Goal: Information Seeking & Learning: Learn about a topic

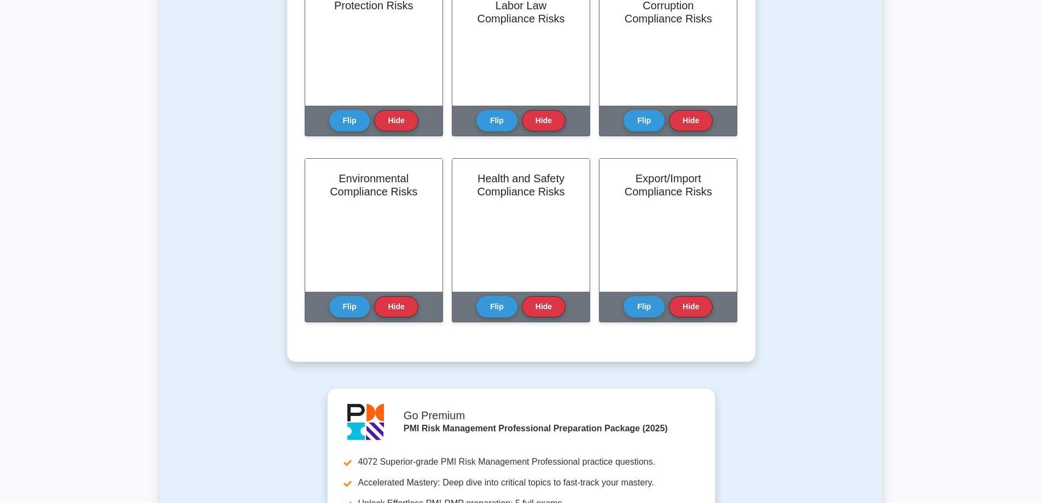
scroll to position [891, 0]
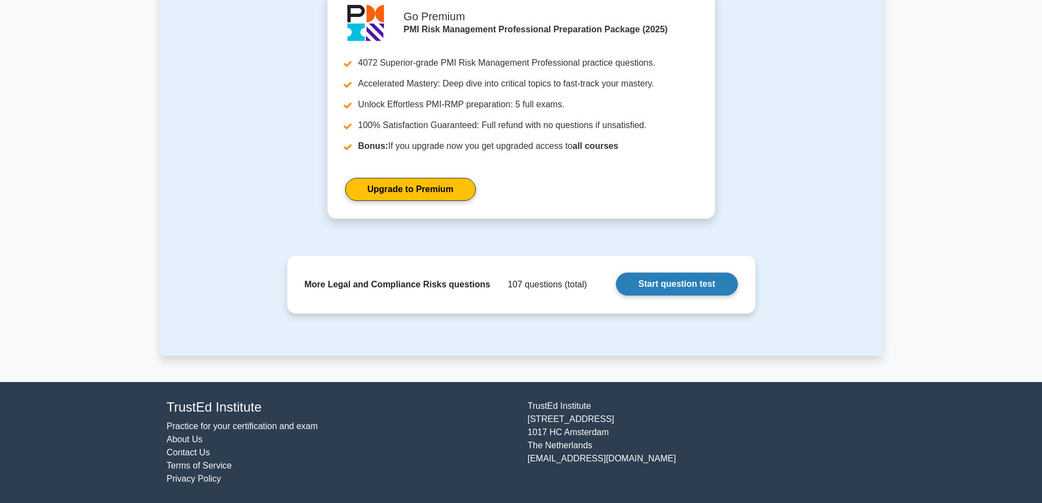
click at [673, 281] on link "Start question test" at bounding box center [676, 283] width 121 height 23
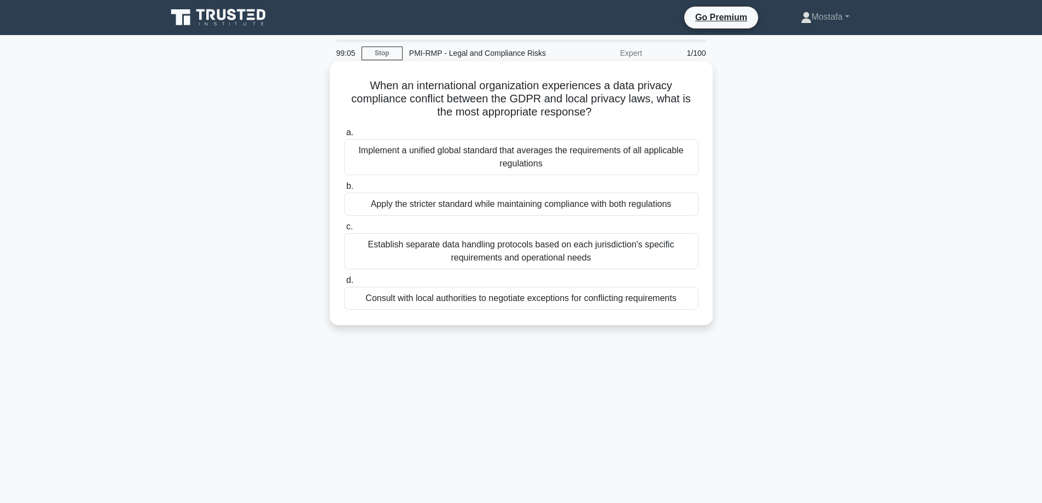
click at [689, 209] on div "Apply the stricter standard while maintaining compliance with both regulations" at bounding box center [521, 204] width 354 height 23
click at [344, 190] on input "b. Apply the stricter standard while maintaining compliance with both regulatio…" at bounding box center [344, 186] width 0 height 7
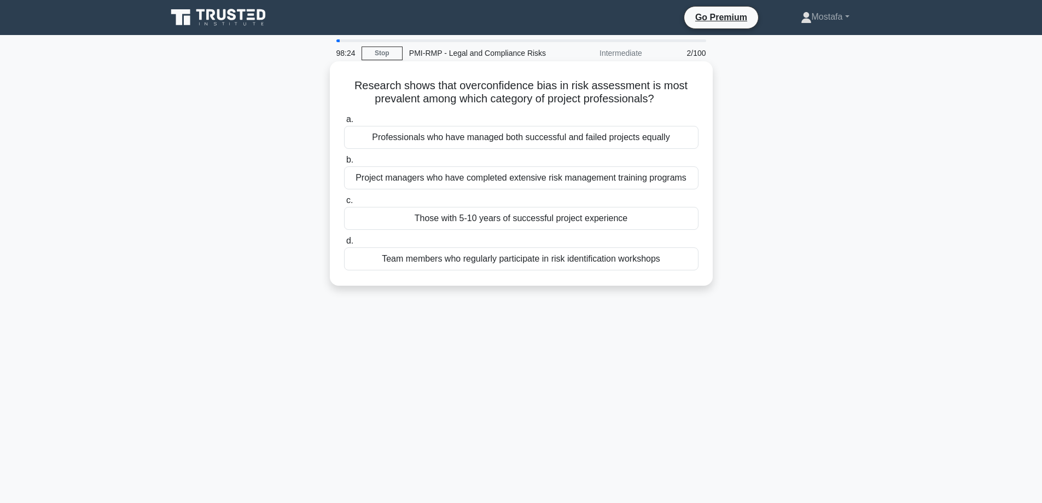
click at [685, 143] on div "Professionals who have managed both successful and failed projects equally" at bounding box center [521, 137] width 354 height 23
click at [344, 123] on input "a. Professionals who have managed both successful and failed projects equally" at bounding box center [344, 119] width 0 height 7
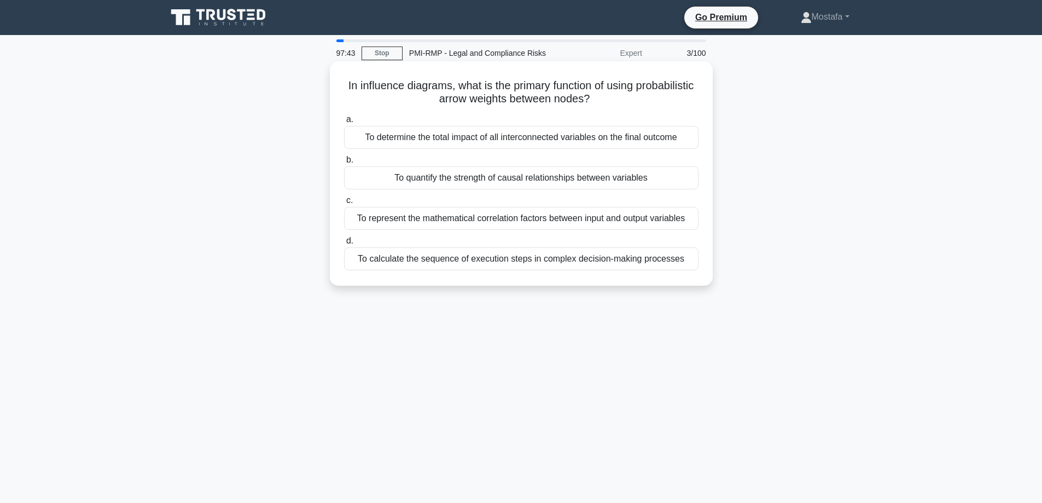
click at [692, 224] on div "To represent the mathematical correlation factors between input and output vari…" at bounding box center [521, 218] width 354 height 23
click at [344, 204] on input "c. To represent the mathematical correlation factors between input and output v…" at bounding box center [344, 200] width 0 height 7
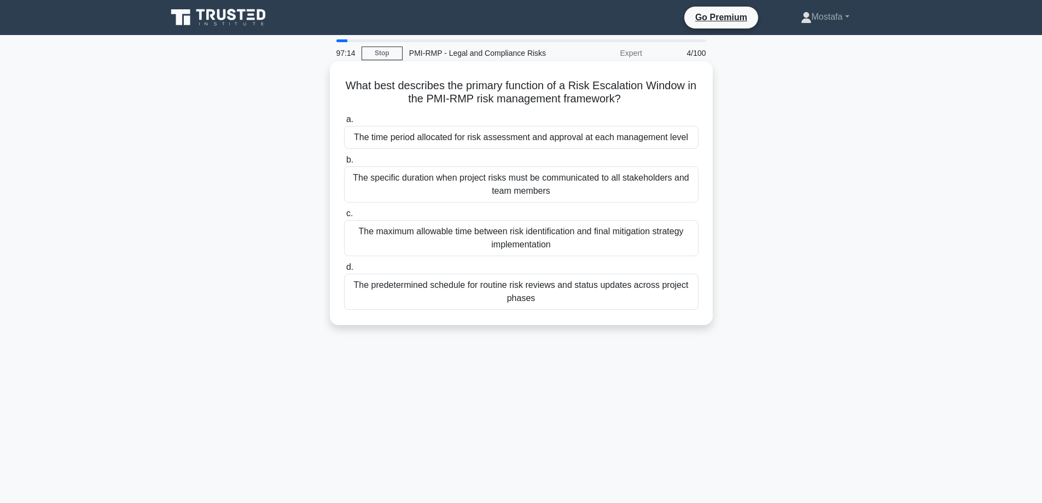
click at [674, 246] on div "The maximum allowable time between risk identification and final mitigation str…" at bounding box center [521, 238] width 354 height 36
click at [344, 217] on input "c. The maximum allowable time between risk identification and final mitigation …" at bounding box center [344, 213] width 0 height 7
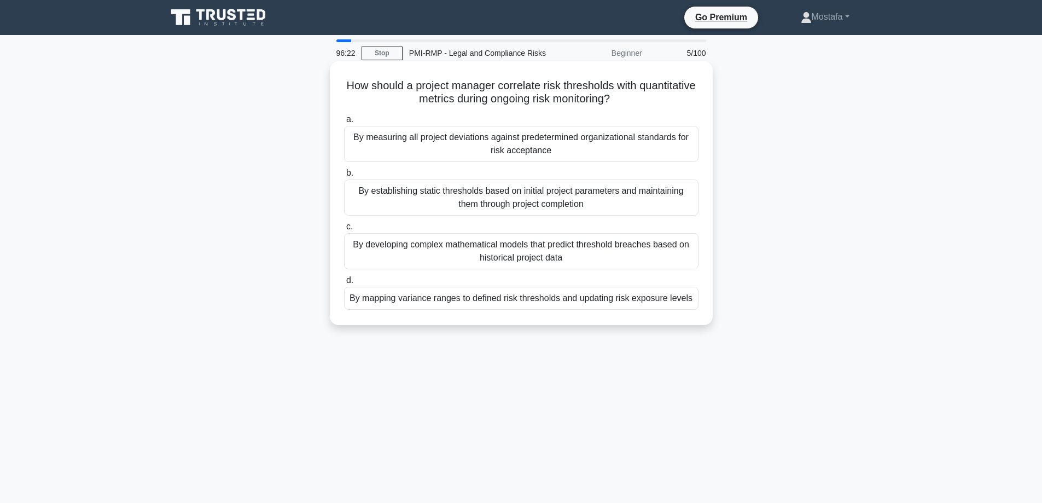
click at [685, 302] on div "By mapping variance ranges to defined risk thresholds and updating risk exposur…" at bounding box center [521, 298] width 354 height 23
click at [344, 284] on input "d. By mapping variance ranges to defined risk thresholds and updating risk expo…" at bounding box center [344, 280] width 0 height 7
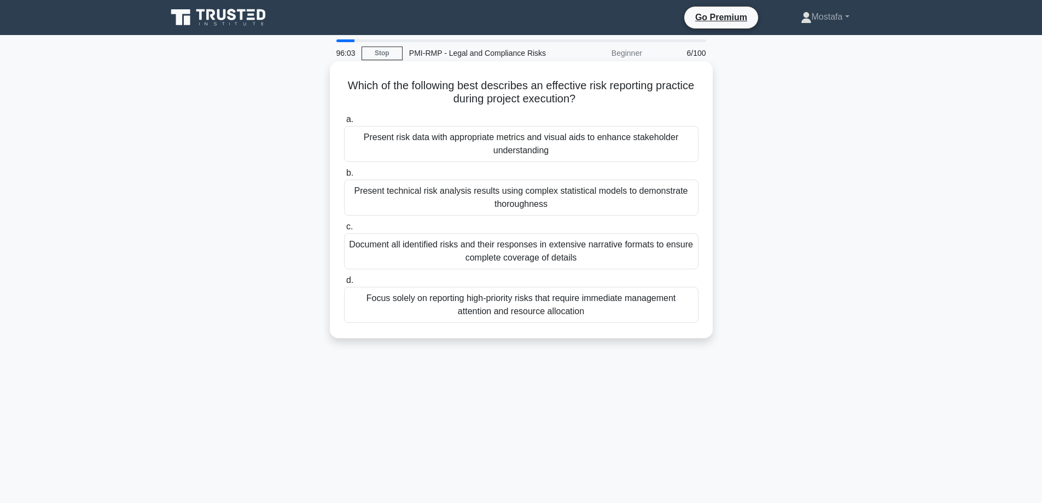
click at [689, 149] on div "Present risk data with appropriate metrics and visual aids to enhance stakehold…" at bounding box center [521, 144] width 354 height 36
click at [344, 123] on input "a. Present risk data with appropriate metrics and visual aids to enhance stakeh…" at bounding box center [344, 119] width 0 height 7
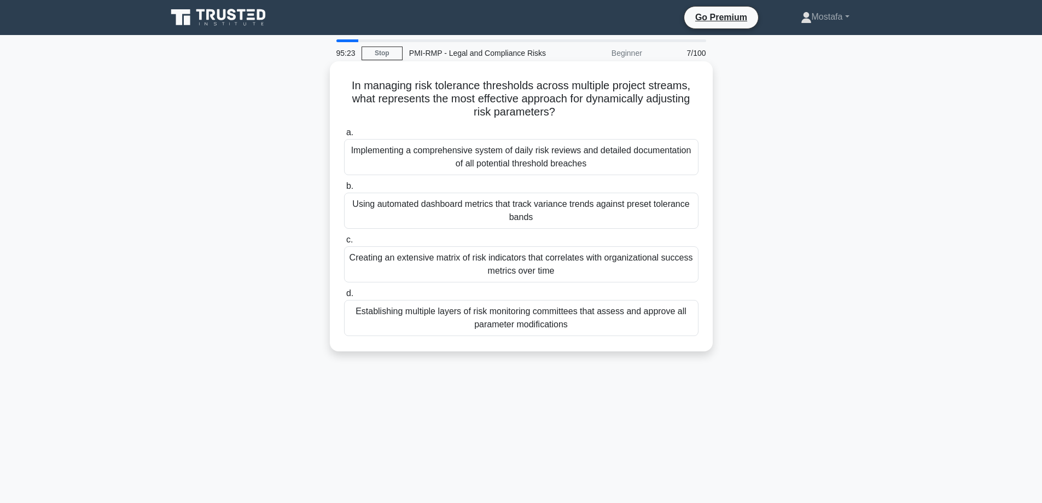
click at [690, 216] on div "Using automated dashboard metrics that track variance trends against preset tol…" at bounding box center [521, 211] width 354 height 36
click at [344, 190] on input "b. Using automated dashboard metrics that track variance trends against preset …" at bounding box center [344, 186] width 0 height 7
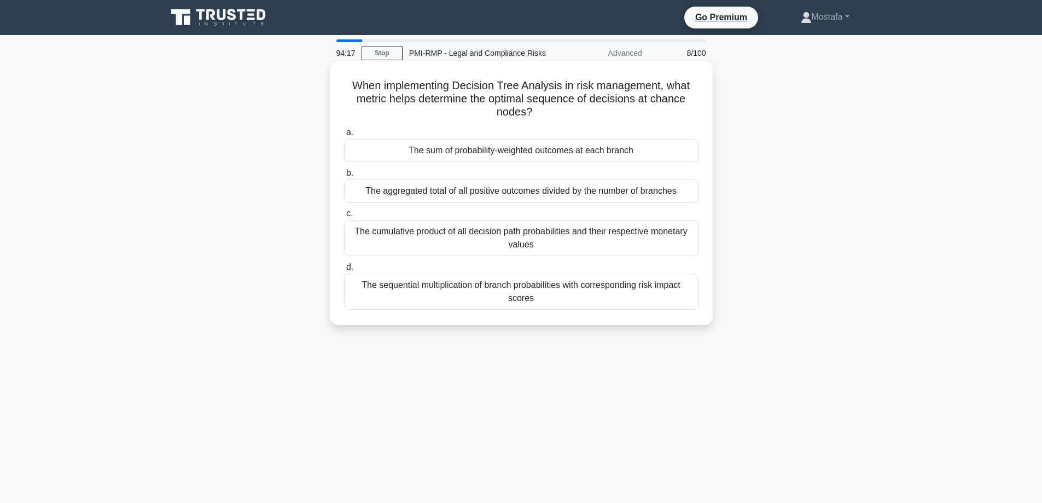
click at [687, 155] on div "The sum of probability-weighted outcomes at each branch" at bounding box center [521, 150] width 354 height 23
click at [344, 136] on input "a. The sum of probability-weighted outcomes at each branch" at bounding box center [344, 132] width 0 height 7
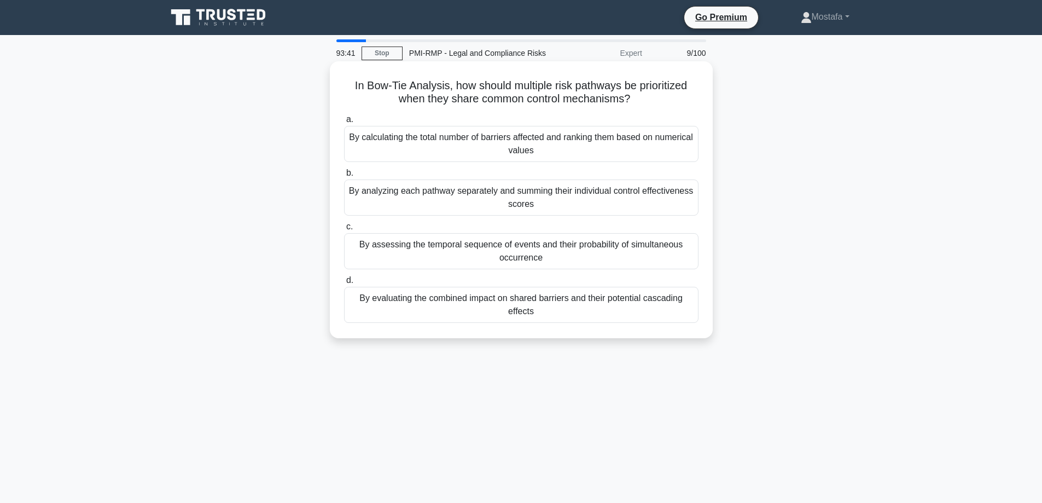
click at [683, 145] on div "By calculating the total number of barriers affected and ranking them based on …" at bounding box center [521, 144] width 354 height 36
click at [344, 123] on input "a. By calculating the total number of barriers affected and ranking them based …" at bounding box center [344, 119] width 0 height 7
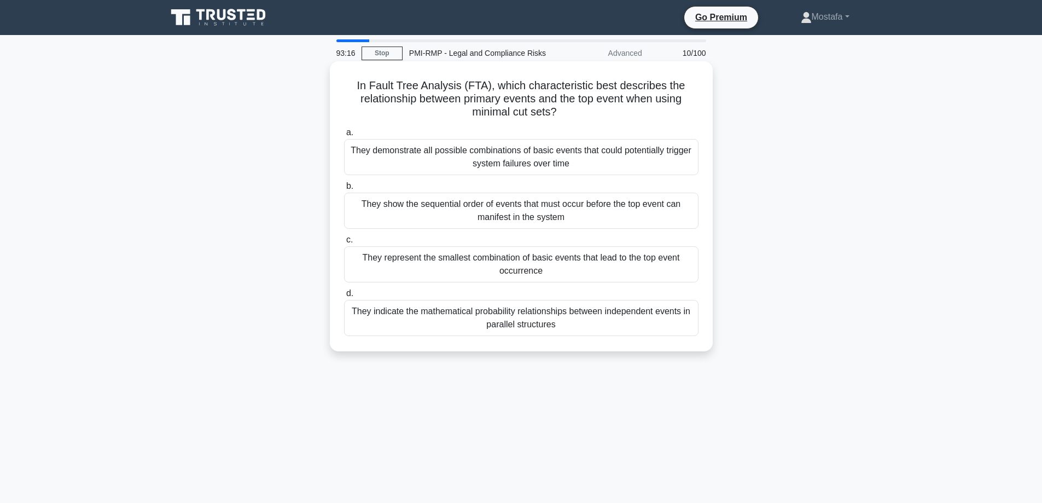
click at [681, 279] on div "They represent the smallest combination of basic events that lead to the top ev…" at bounding box center [521, 264] width 354 height 36
click at [344, 243] on input "c. They represent the smallest combination of basic events that lead to the top…" at bounding box center [344, 239] width 0 height 7
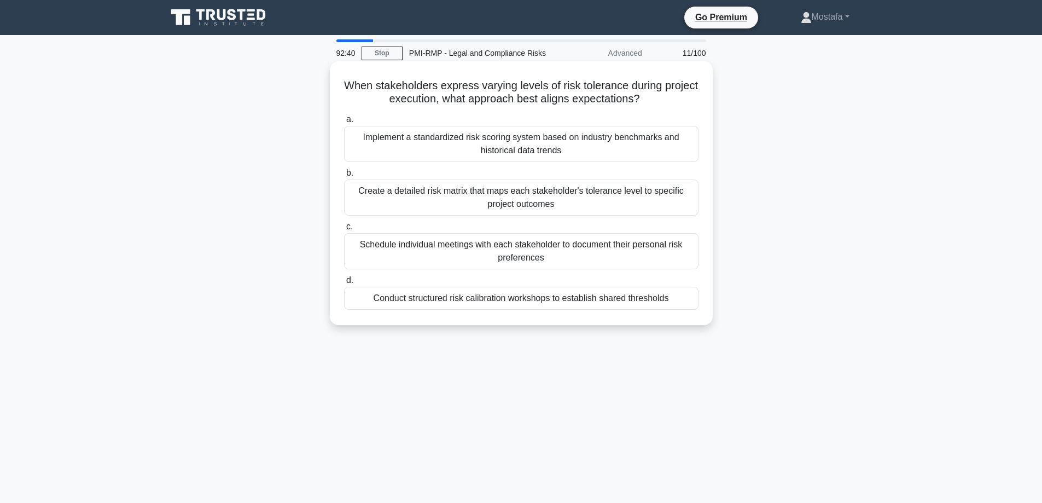
click at [675, 149] on div "Implement a standardized risk scoring system based on industry benchmarks and h…" at bounding box center [521, 144] width 354 height 36
click at [344, 123] on input "a. Implement a standardized risk scoring system based on industry benchmarks an…" at bounding box center [344, 119] width 0 height 7
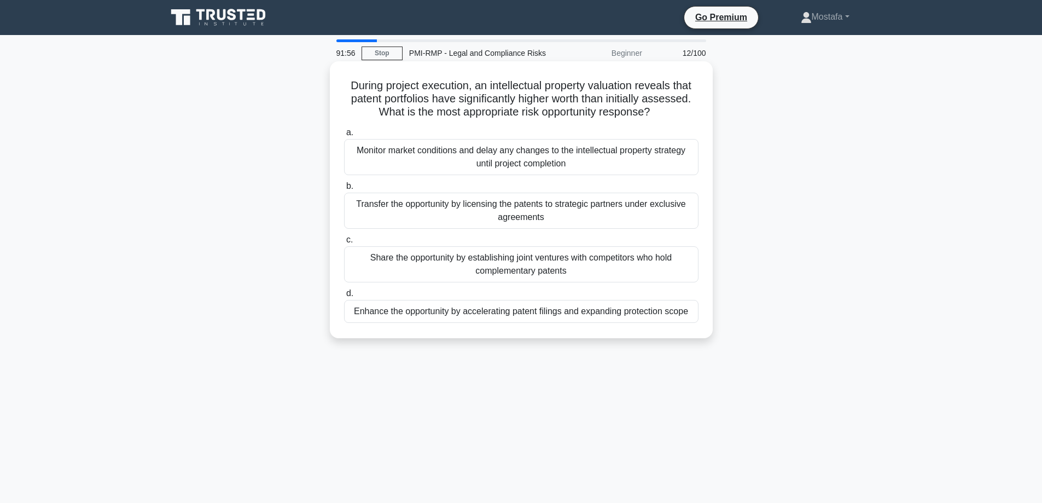
click at [694, 318] on div "Enhance the opportunity by accelerating patent filings and expanding protection…" at bounding box center [521, 311] width 354 height 23
click at [344, 297] on input "d. Enhance the opportunity by accelerating patent filings and expanding protect…" at bounding box center [344, 293] width 0 height 7
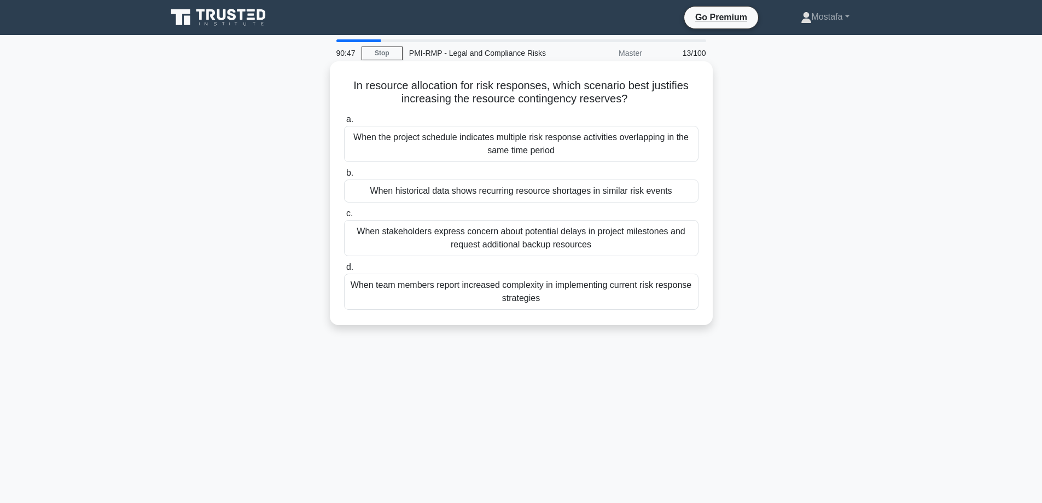
click at [689, 154] on div "When the project schedule indicates multiple risk response activities overlappi…" at bounding box center [521, 144] width 354 height 36
click at [344, 123] on input "a. When the project schedule indicates multiple risk response activities overla…" at bounding box center [344, 119] width 0 height 7
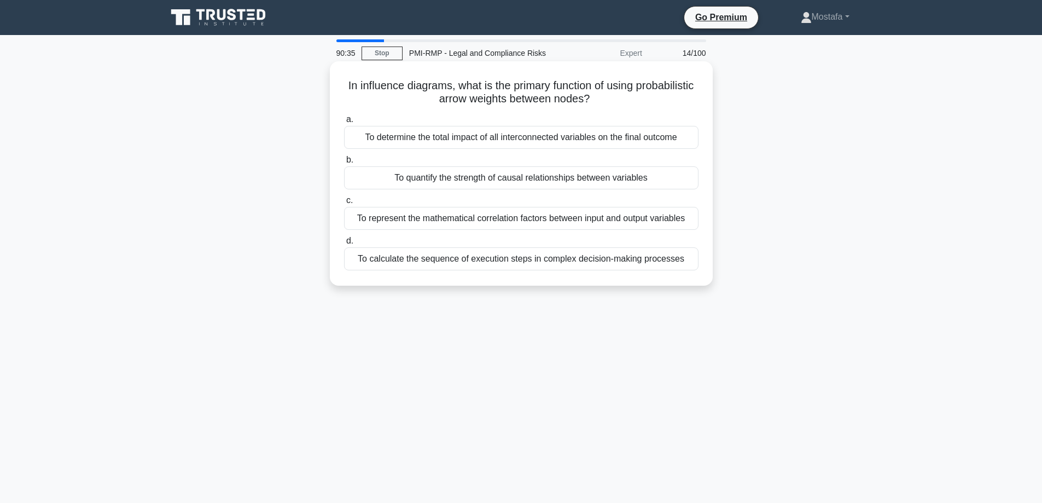
click at [690, 181] on div "To quantify the strength of causal relationships between variables" at bounding box center [521, 177] width 354 height 23
click at [344, 164] on input "b. To quantify the strength of causal relationships between variables" at bounding box center [344, 159] width 0 height 7
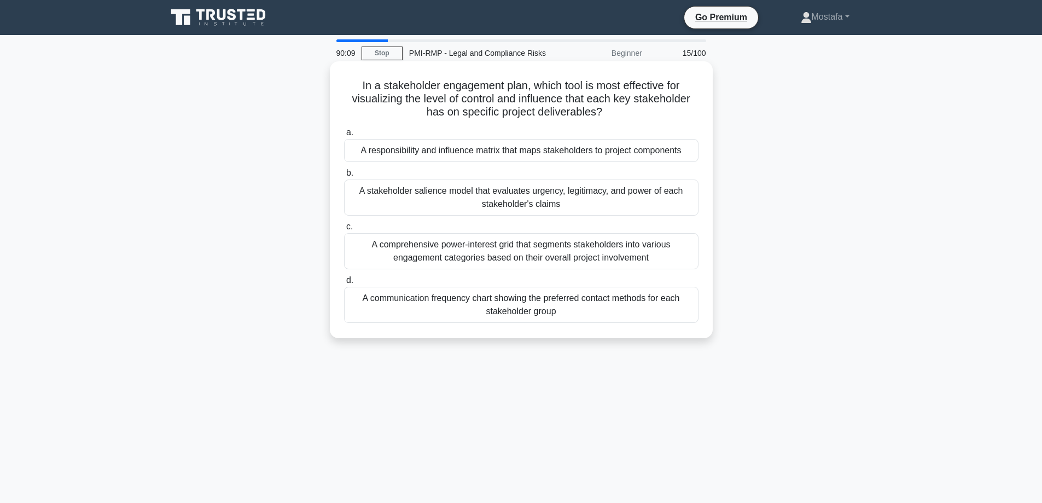
click at [688, 157] on div "A responsibility and influence matrix that maps stakeholders to project compone…" at bounding box center [521, 150] width 354 height 23
click at [344, 136] on input "a. A responsibility and influence matrix that maps stakeholders to project comp…" at bounding box center [344, 132] width 0 height 7
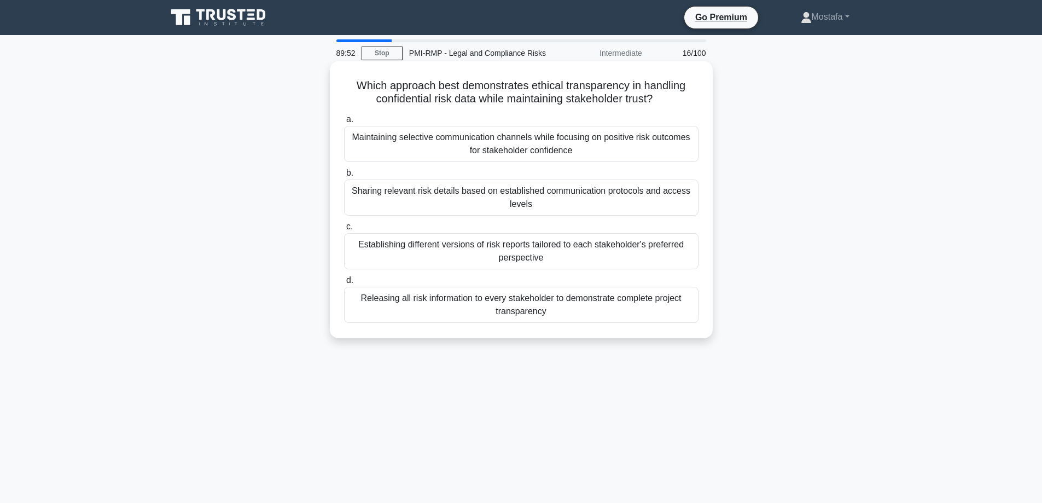
click at [687, 201] on div "Sharing relevant risk details based on established communication protocols and …" at bounding box center [521, 197] width 354 height 36
click at [344, 177] on input "b. Sharing relevant risk details based on established communication protocols a…" at bounding box center [344, 173] width 0 height 7
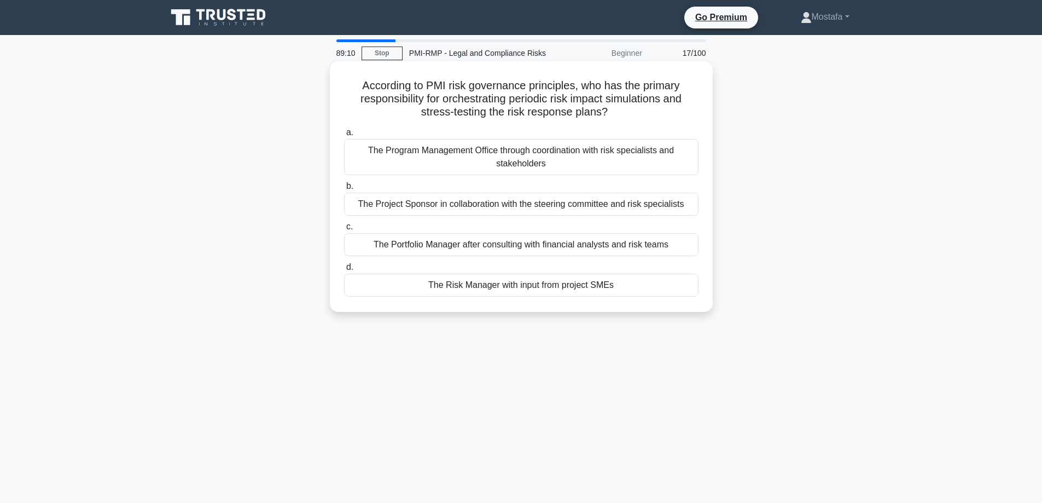
click at [672, 288] on div "The Risk Manager with input from project SMEs" at bounding box center [521, 284] width 354 height 23
click at [344, 271] on input "d. The Risk Manager with input from project SMEs" at bounding box center [344, 267] width 0 height 7
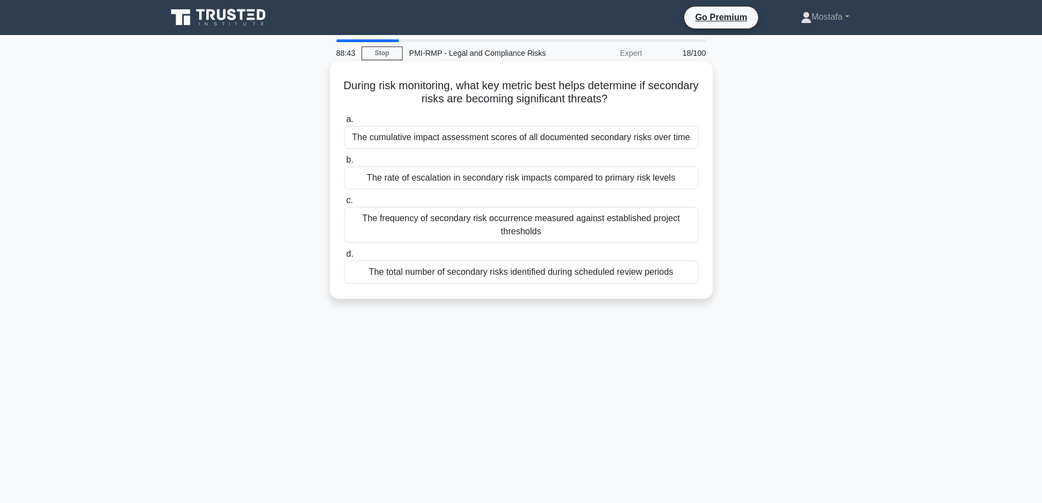
click at [689, 179] on div "The rate of escalation in secondary risk impacts compared to primary risk levels" at bounding box center [521, 177] width 354 height 23
click at [344, 164] on input "b. The rate of escalation in secondary risk impacts compared to primary risk le…" at bounding box center [344, 159] width 0 height 7
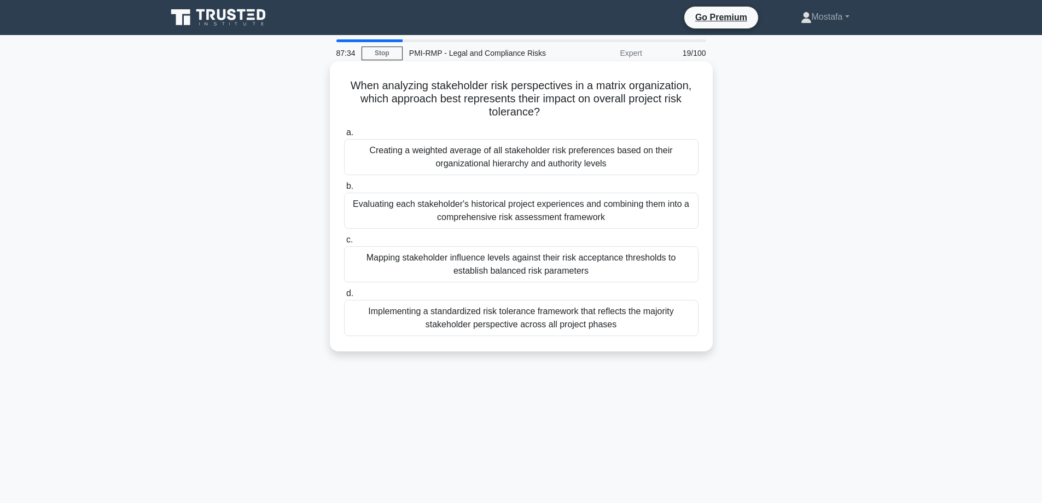
click at [681, 168] on div "Creating a weighted average of all stakeholder risk preferences based on their …" at bounding box center [521, 157] width 354 height 36
click at [344, 136] on input "a. Creating a weighted average of all stakeholder risk preferences based on the…" at bounding box center [344, 132] width 0 height 7
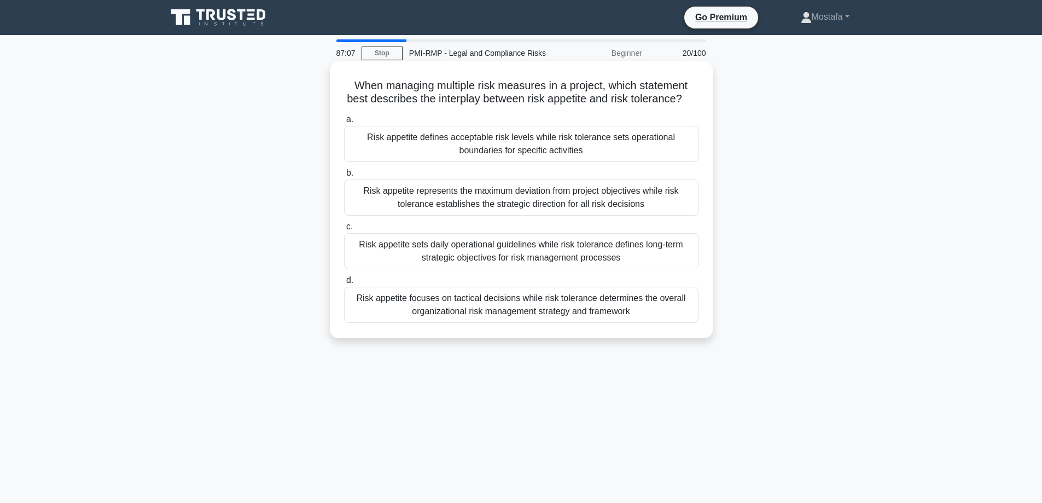
click at [682, 162] on div "Risk appetite defines acceptable risk levels while risk tolerance sets operatio…" at bounding box center [521, 144] width 354 height 36
click at [344, 123] on input "a. Risk appetite defines acceptable risk levels while risk tolerance sets opera…" at bounding box center [344, 119] width 0 height 7
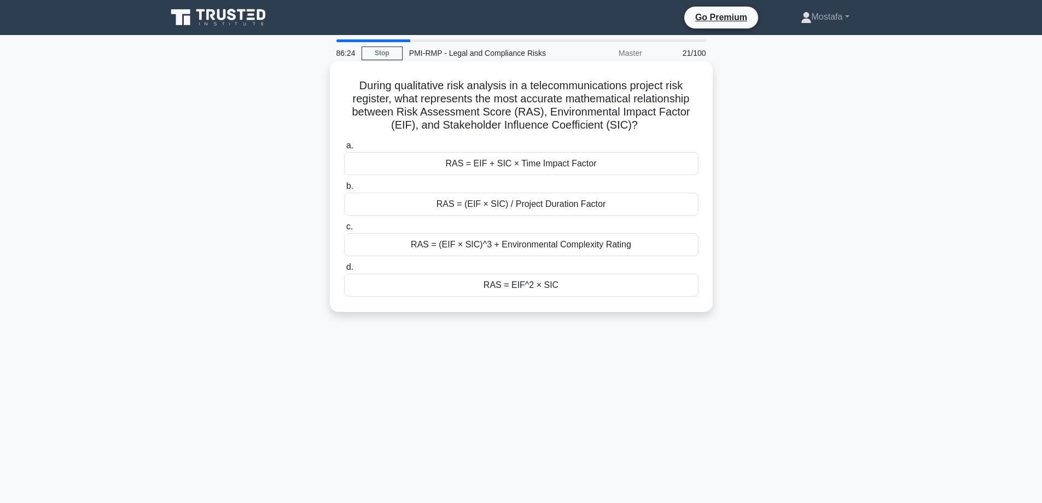
click at [692, 166] on div "RAS = EIF + SIC × Time Impact Factor" at bounding box center [521, 163] width 354 height 23
click at [344, 149] on input "a. RAS = EIF + SIC × Time Impact Factor" at bounding box center [344, 145] width 0 height 7
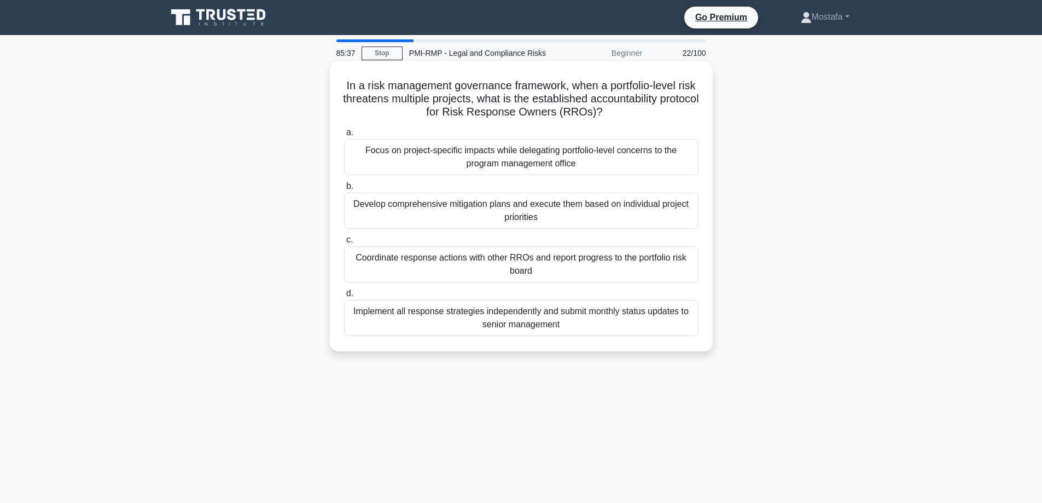
click at [682, 271] on div "Coordinate response actions with other RROs and report progress to the portfoli…" at bounding box center [521, 264] width 354 height 36
click at [344, 243] on input "c. Coordinate response actions with other RROs and report progress to the portf…" at bounding box center [344, 239] width 0 height 7
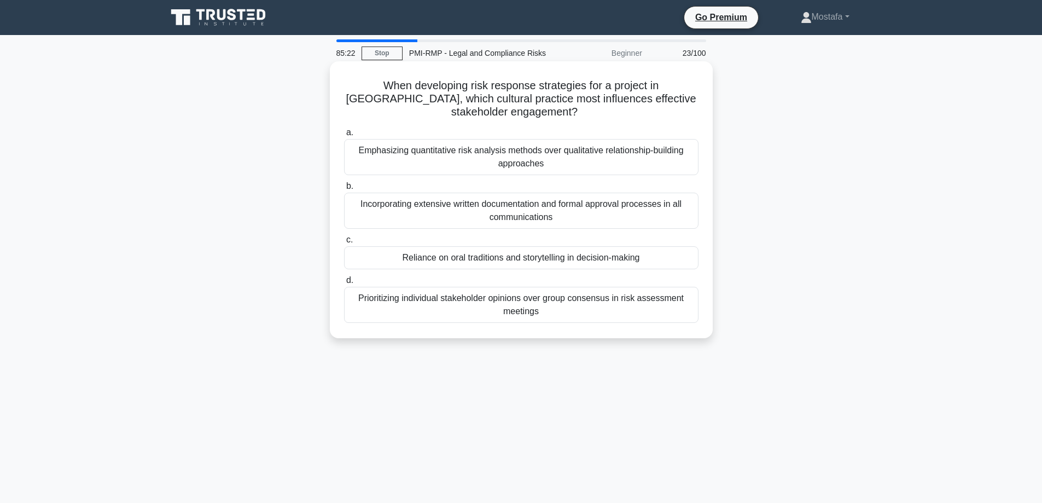
click at [689, 261] on div "Reliance on oral traditions and storytelling in decision-making" at bounding box center [521, 257] width 354 height 23
click at [344, 243] on input "c. Reliance on oral traditions and storytelling in decision-making" at bounding box center [344, 239] width 0 height 7
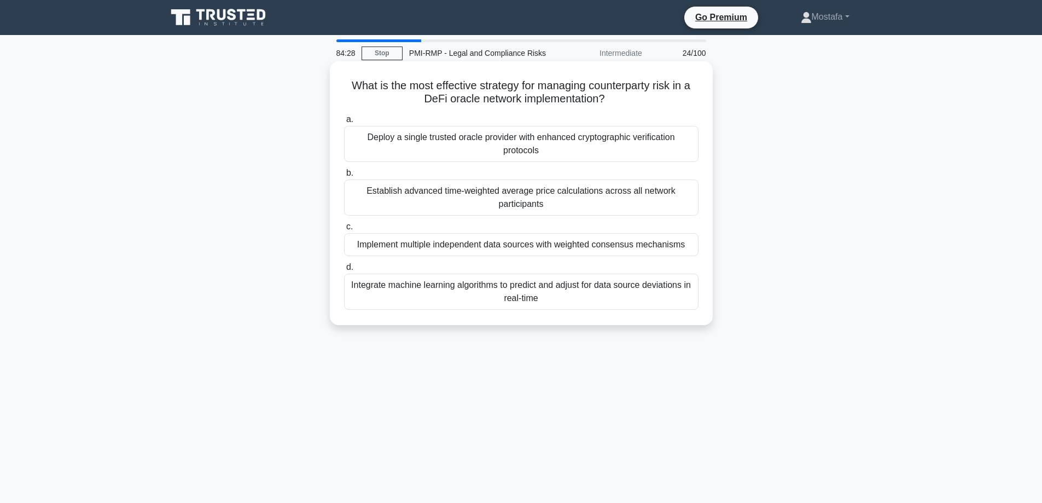
click at [680, 153] on div "Deploy a single trusted oracle provider with enhanced cryptographic verificatio…" at bounding box center [521, 144] width 354 height 36
click at [344, 123] on input "a. Deploy a single trusted oracle provider with enhanced cryptographic verifica…" at bounding box center [344, 119] width 0 height 7
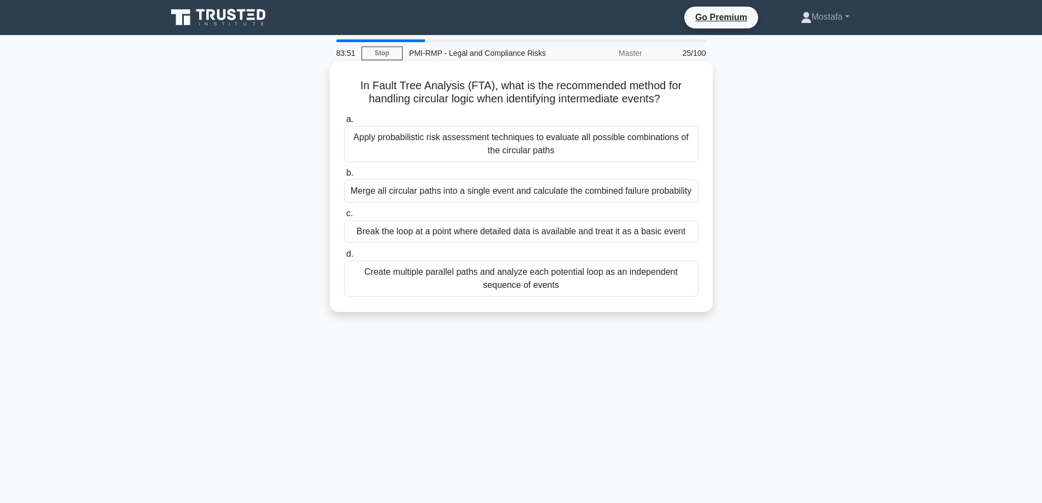
click at [691, 199] on div "Merge all circular paths into a single event and calculate the combined failure…" at bounding box center [521, 190] width 354 height 23
click at [344, 177] on input "b. Merge all circular paths into a single event and calculate the combined fail…" at bounding box center [344, 173] width 0 height 7
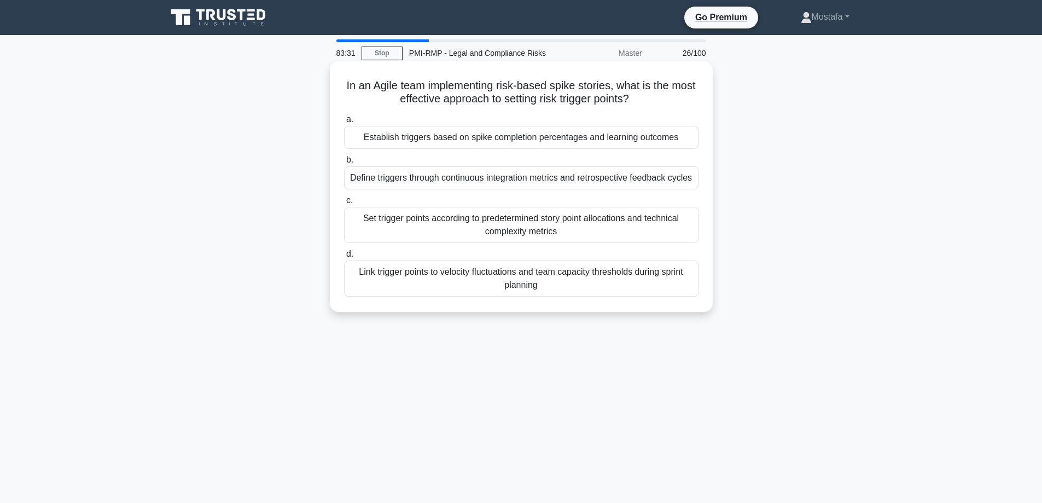
click at [673, 288] on div "Link trigger points to velocity fluctuations and team capacity thresholds durin…" at bounding box center [521, 278] width 354 height 36
click at [344, 258] on input "d. Link trigger points to velocity fluctuations and team capacity thresholds du…" at bounding box center [344, 253] width 0 height 7
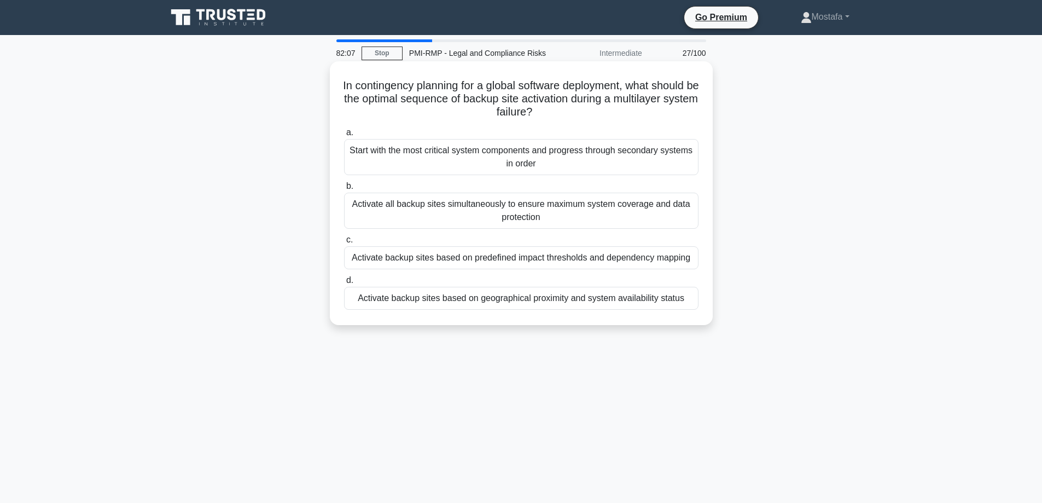
click at [681, 264] on div "Activate backup sites based on predefined impact thresholds and dependency mapp…" at bounding box center [521, 257] width 354 height 23
click at [344, 243] on input "c. Activate backup sites based on predefined impact thresholds and dependency m…" at bounding box center [344, 239] width 0 height 7
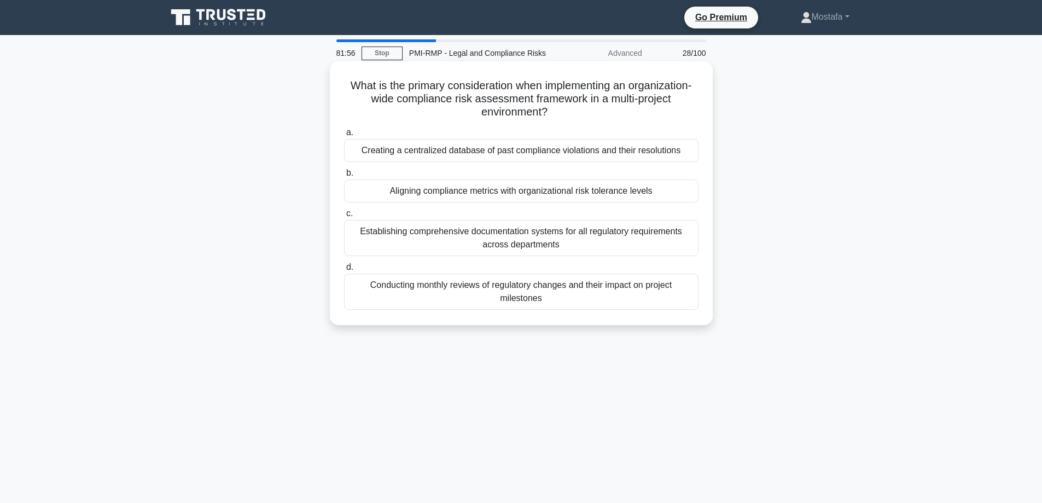
click at [680, 197] on div "Aligning compliance metrics with organizational risk tolerance levels" at bounding box center [521, 190] width 354 height 23
click at [344, 177] on input "b. Aligning compliance metrics with organizational risk tolerance levels" at bounding box center [344, 173] width 0 height 7
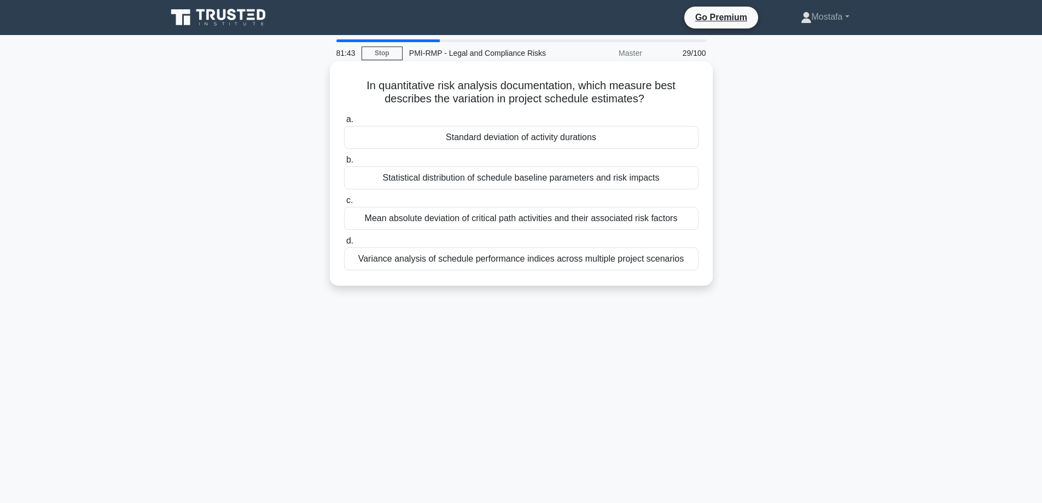
click at [680, 142] on div "Standard deviation of activity durations" at bounding box center [521, 137] width 354 height 23
click at [344, 123] on input "a. Standard deviation of activity durations" at bounding box center [344, 119] width 0 height 7
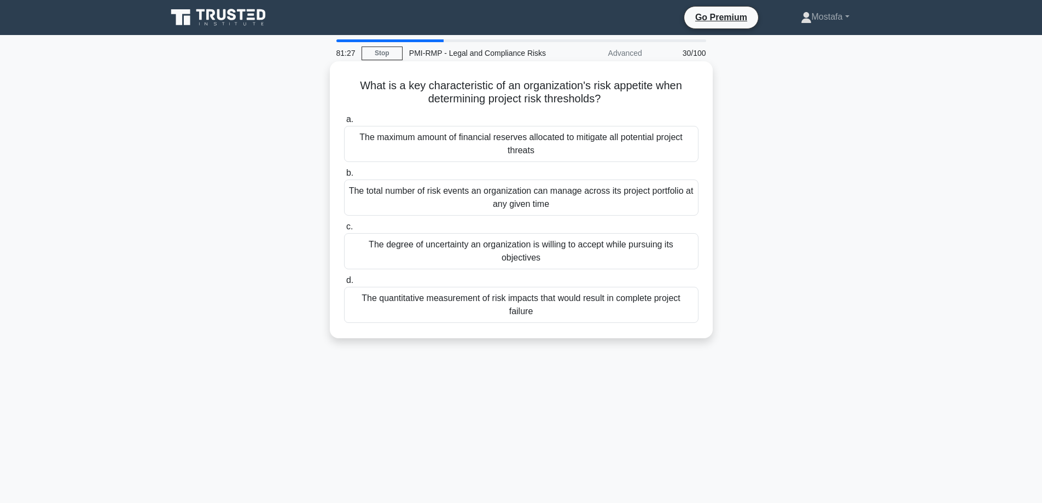
click at [690, 261] on div "The degree of uncertainty an organization is willing to accept while pursuing i…" at bounding box center [521, 251] width 354 height 36
click at [344, 230] on input "c. The degree of uncertainty an organization is willing to accept while pursuin…" at bounding box center [344, 226] width 0 height 7
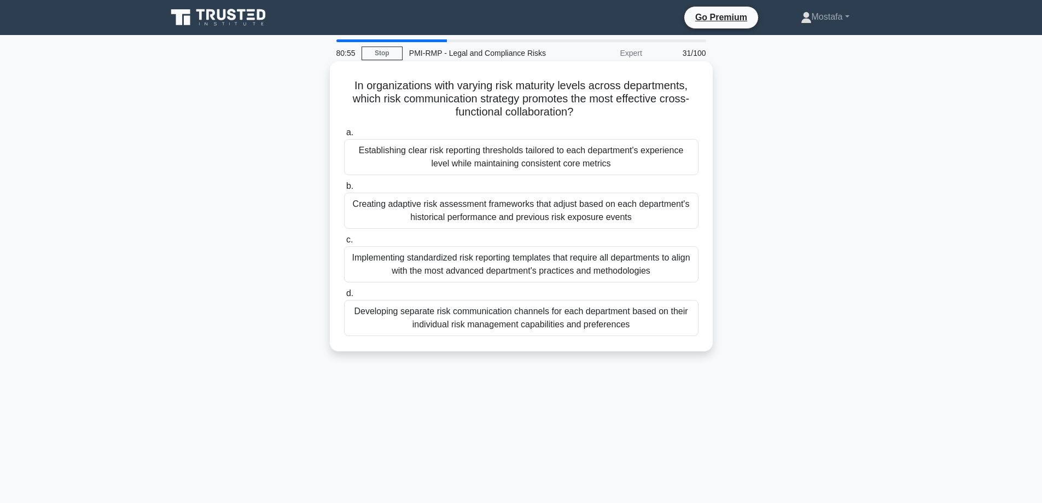
click at [678, 168] on div "Establishing clear risk reporting thresholds tailored to each department's expe…" at bounding box center [521, 157] width 354 height 36
click at [344, 136] on input "a. Establishing clear risk reporting thresholds tailored to each department's e…" at bounding box center [344, 132] width 0 height 7
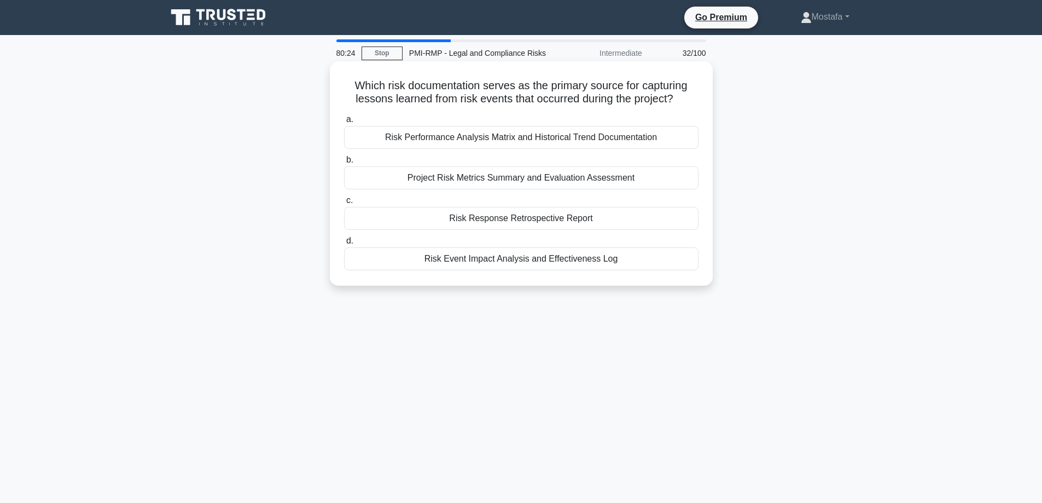
click at [678, 266] on div "Risk Event Impact Analysis and Effectiveness Log" at bounding box center [521, 258] width 354 height 23
click at [344, 244] on input "d. Risk Event Impact Analysis and Effectiveness Log" at bounding box center [344, 240] width 0 height 7
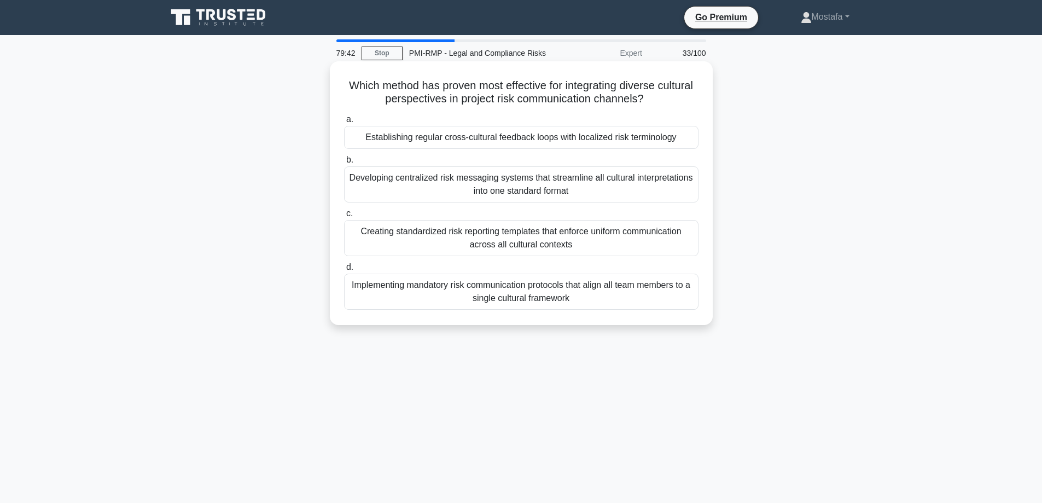
click at [687, 134] on div "Establishing regular cross-cultural feedback loops with localized risk terminol…" at bounding box center [521, 137] width 354 height 23
click at [344, 123] on input "a. Establishing regular cross-cultural feedback loops with localized risk termi…" at bounding box center [344, 119] width 0 height 7
click at [684, 143] on div "When market volatility leads to significant changes in project constraints" at bounding box center [521, 137] width 354 height 23
click at [344, 123] on input "a. When market volatility leads to significant changes in project constraints" at bounding box center [344, 119] width 0 height 7
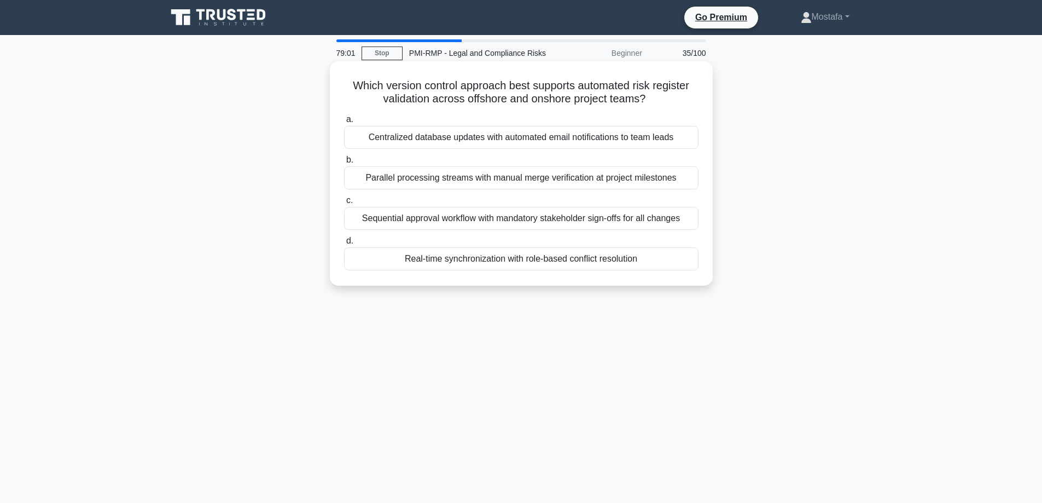
click at [667, 260] on div "Real-time synchronization with role-based conflict resolution" at bounding box center [521, 258] width 354 height 23
click at [344, 244] on input "d. Real-time synchronization with role-based conflict resolution" at bounding box center [344, 240] width 0 height 7
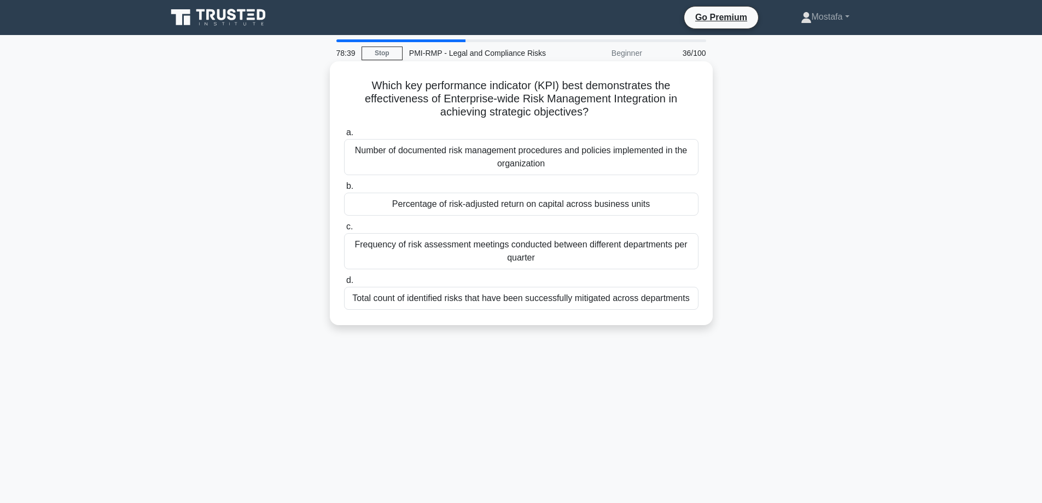
click at [680, 206] on div "Percentage of risk-adjusted return on capital across business units" at bounding box center [521, 204] width 354 height 23
click at [344, 190] on input "b. Percentage of risk-adjusted return on capital across business units" at bounding box center [344, 186] width 0 height 7
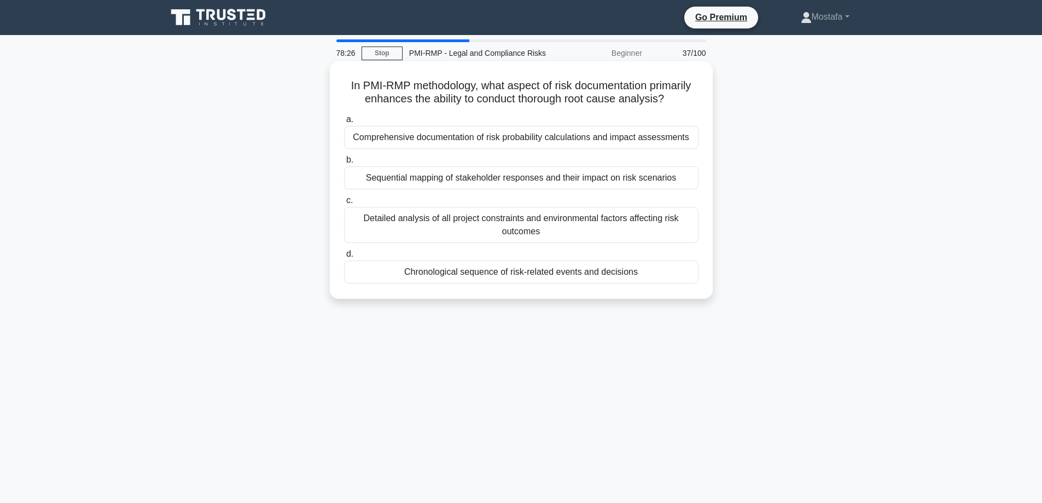
click at [685, 276] on div "Chronological sequence of risk-related events and decisions" at bounding box center [521, 271] width 354 height 23
click at [344, 258] on input "d. Chronological sequence of risk-related events and decisions" at bounding box center [344, 253] width 0 height 7
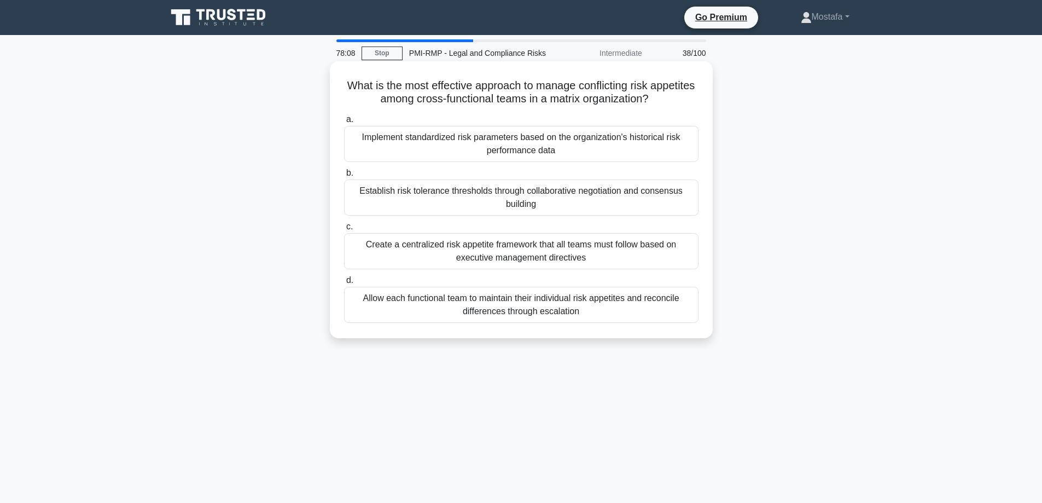
click at [678, 202] on div "Establish risk tolerance thresholds through collaborative negotiation and conse…" at bounding box center [521, 197] width 354 height 36
click at [344, 177] on input "b. Establish risk tolerance thresholds through collaborative negotiation and co…" at bounding box center [344, 173] width 0 height 7
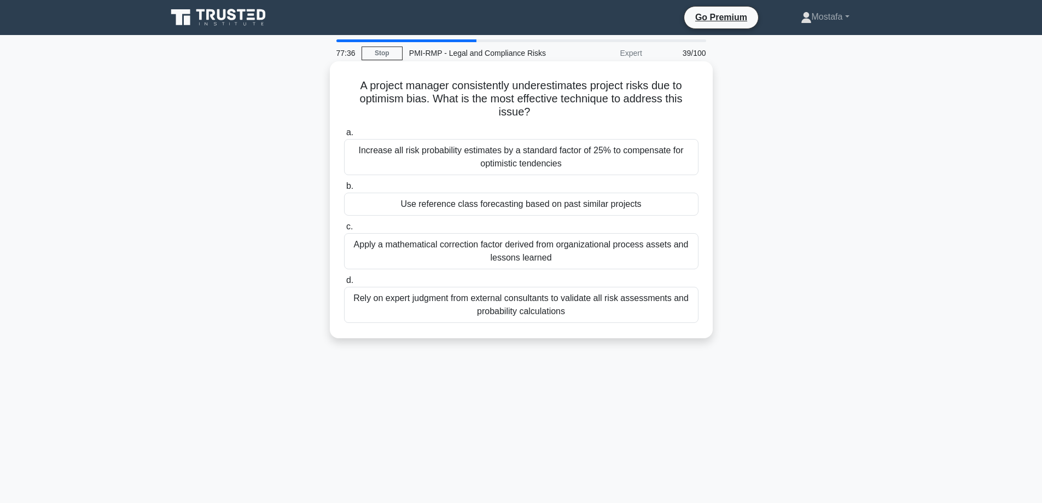
click at [676, 316] on div "Rely on expert judgment from external consultants to validate all risk assessme…" at bounding box center [521, 305] width 354 height 36
click at [344, 284] on input "d. Rely on expert judgment from external consultants to validate all risk asses…" at bounding box center [344, 280] width 0 height 7
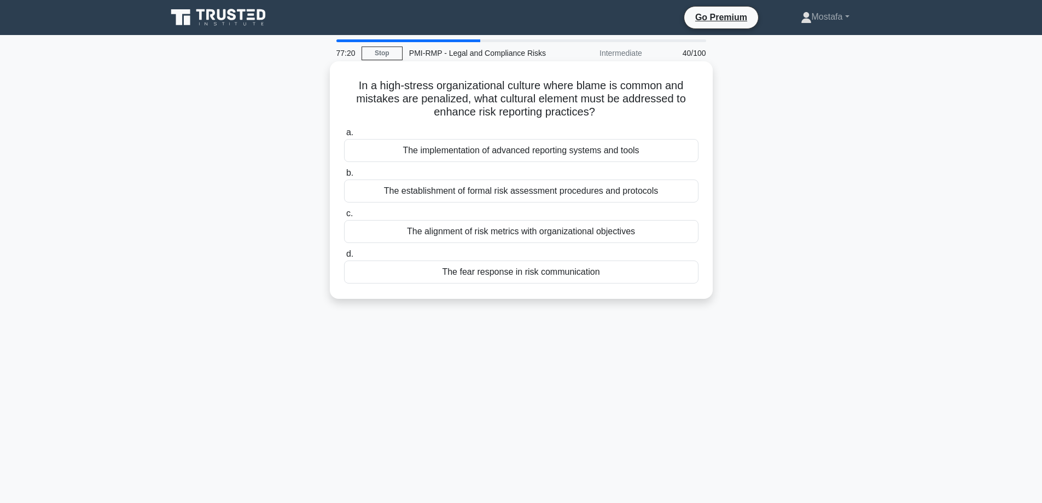
click at [671, 280] on div "The fear response in risk communication" at bounding box center [521, 271] width 354 height 23
click at [344, 258] on input "d. The fear response in risk communication" at bounding box center [344, 253] width 0 height 7
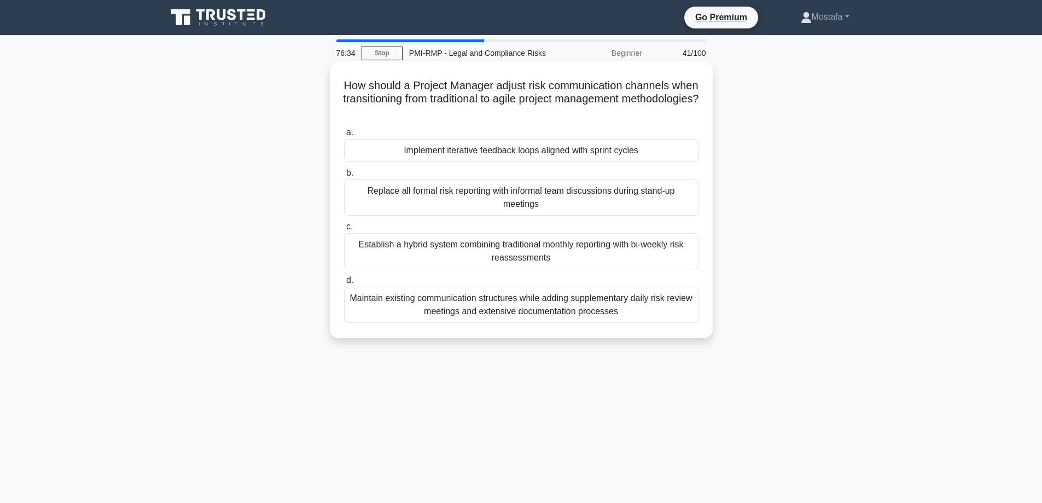
click at [675, 154] on div "Implement iterative feedback loops aligned with sprint cycles" at bounding box center [521, 150] width 354 height 23
click at [344, 136] on input "a. Implement iterative feedback loops aligned with sprint cycles" at bounding box center [344, 132] width 0 height 7
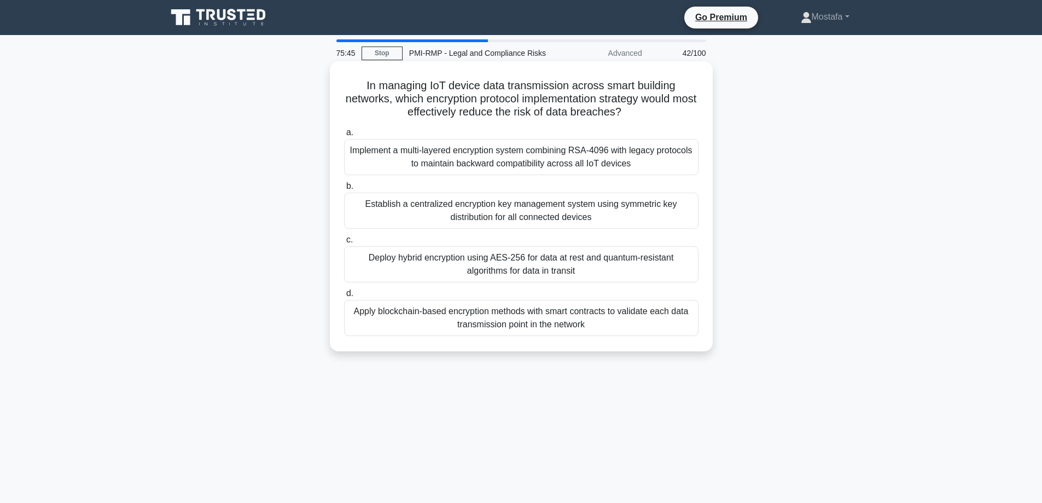
click at [687, 159] on div "Implement a multi-layered encryption system combining RSA-4096 with legacy prot…" at bounding box center [521, 157] width 354 height 36
click at [344, 136] on input "a. Implement a multi-layered encryption system combining RSA-4096 with legacy p…" at bounding box center [344, 132] width 0 height 7
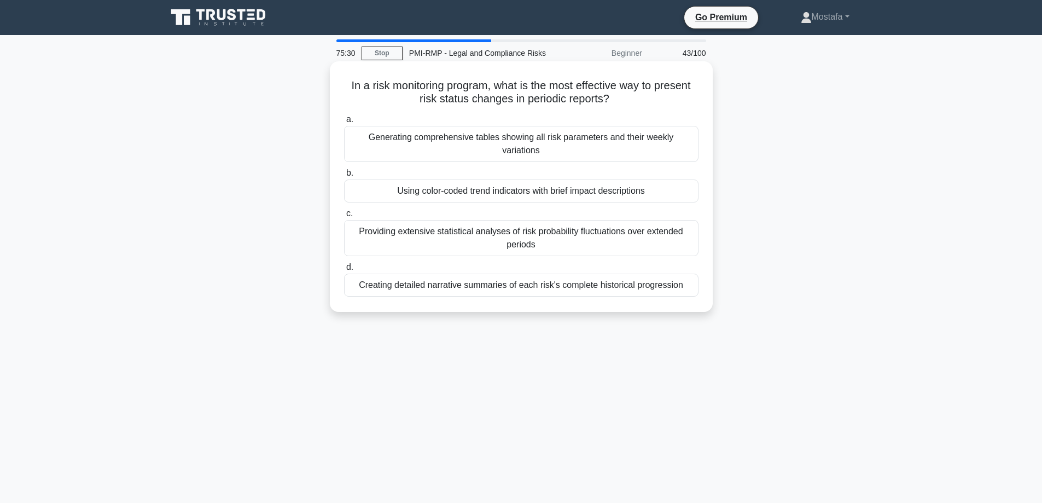
click at [689, 180] on div "Using color-coded trend indicators with brief impact descriptions" at bounding box center [521, 190] width 354 height 23
click at [344, 177] on input "b. Using color-coded trend indicators with brief impact descriptions" at bounding box center [344, 173] width 0 height 7
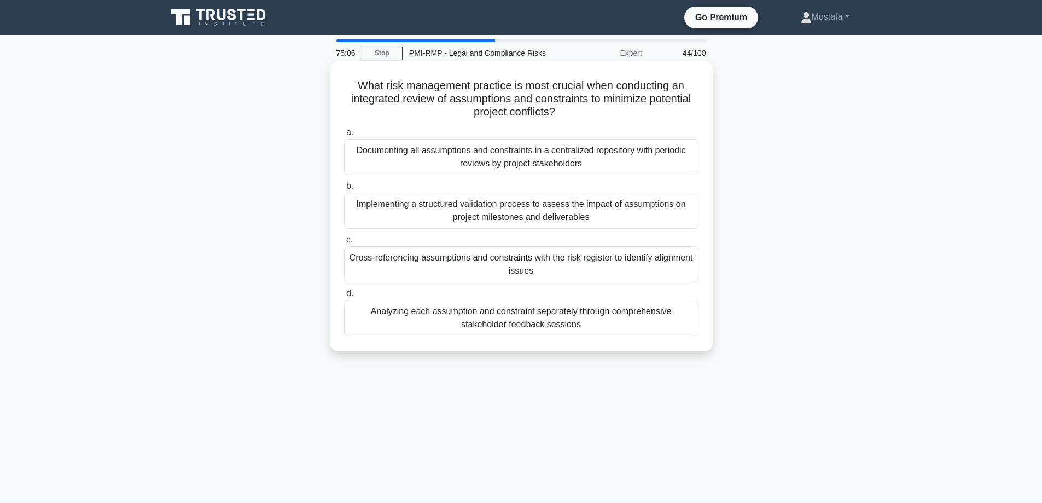
click at [666, 273] on div "Cross-referencing assumptions and constraints with the risk register to identif…" at bounding box center [521, 264] width 354 height 36
click at [344, 243] on input "c. Cross-referencing assumptions and constraints with the risk register to iden…" at bounding box center [344, 239] width 0 height 7
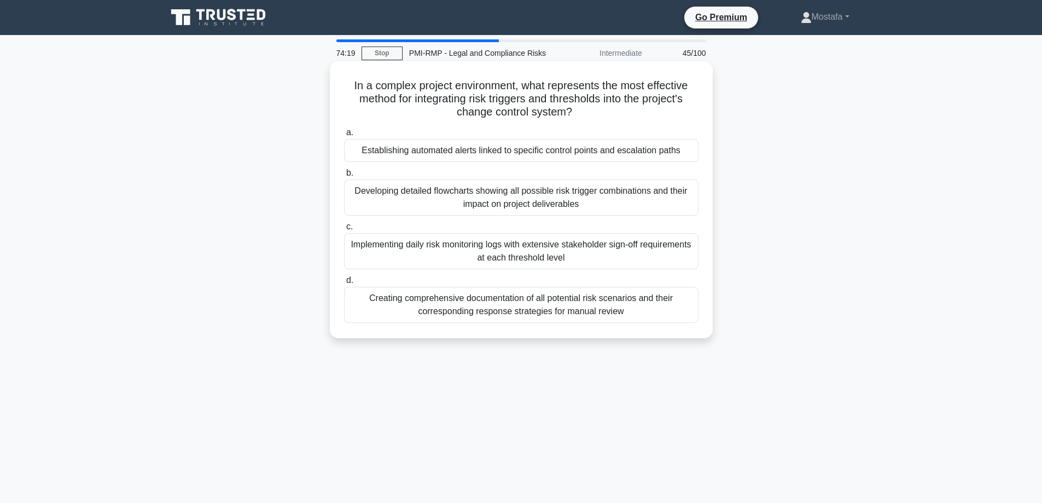
click at [688, 150] on div "Establishing automated alerts linked to specific control points and escalation …" at bounding box center [521, 150] width 354 height 23
click at [344, 136] on input "a. Establishing automated alerts linked to specific control points and escalati…" at bounding box center [344, 132] width 0 height 7
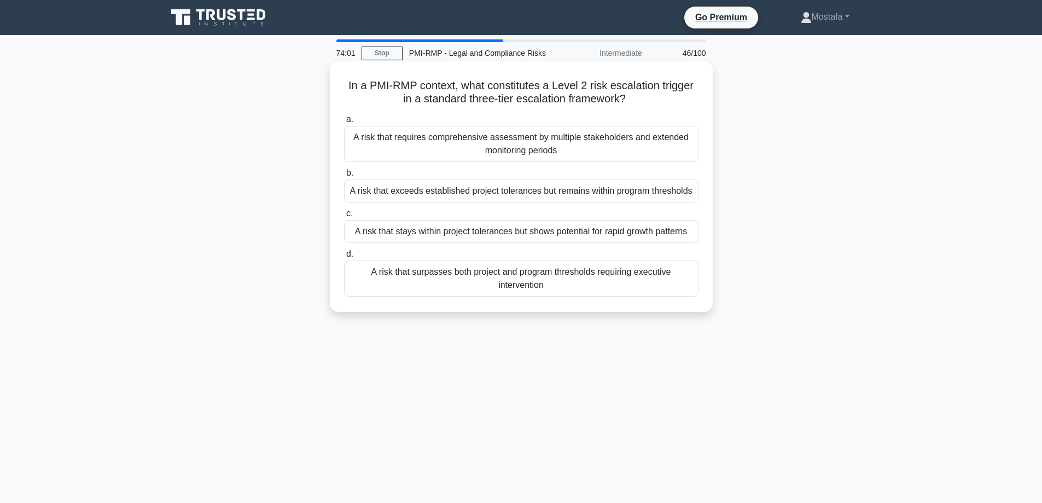
click at [683, 194] on div "A risk that exceeds established project tolerances but remains within program t…" at bounding box center [521, 190] width 354 height 23
click at [344, 177] on input "b. A risk that exceeds established project tolerances but remains within progra…" at bounding box center [344, 173] width 0 height 7
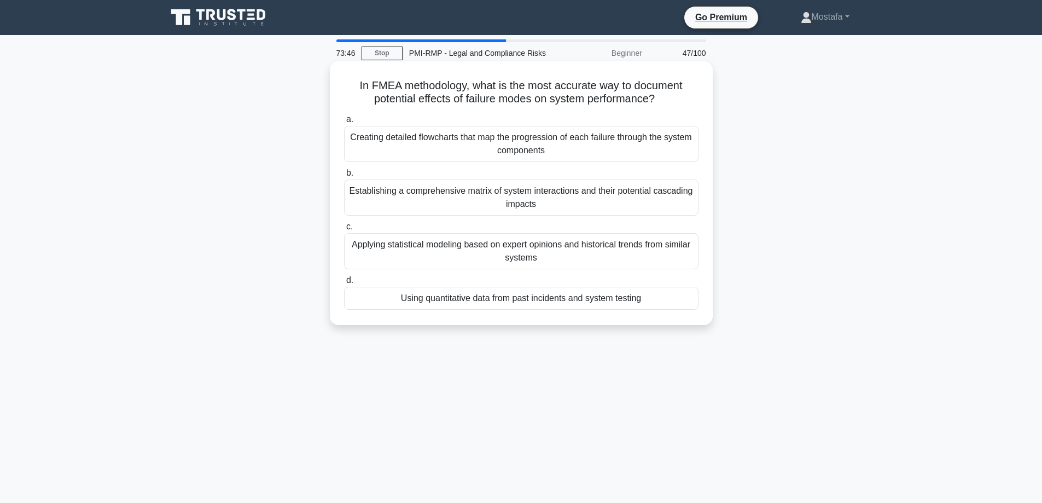
click at [684, 304] on div "Using quantitative data from past incidents and system testing" at bounding box center [521, 298] width 354 height 23
click at [344, 284] on input "d. Using quantitative data from past incidents and system testing" at bounding box center [344, 280] width 0 height 7
click at [684, 304] on div "The authority levels and decision-making boundaries for each management tier" at bounding box center [521, 298] width 354 height 23
click at [344, 284] on input "d. The authority levels and decision-making boundaries for each management tier" at bounding box center [344, 280] width 0 height 7
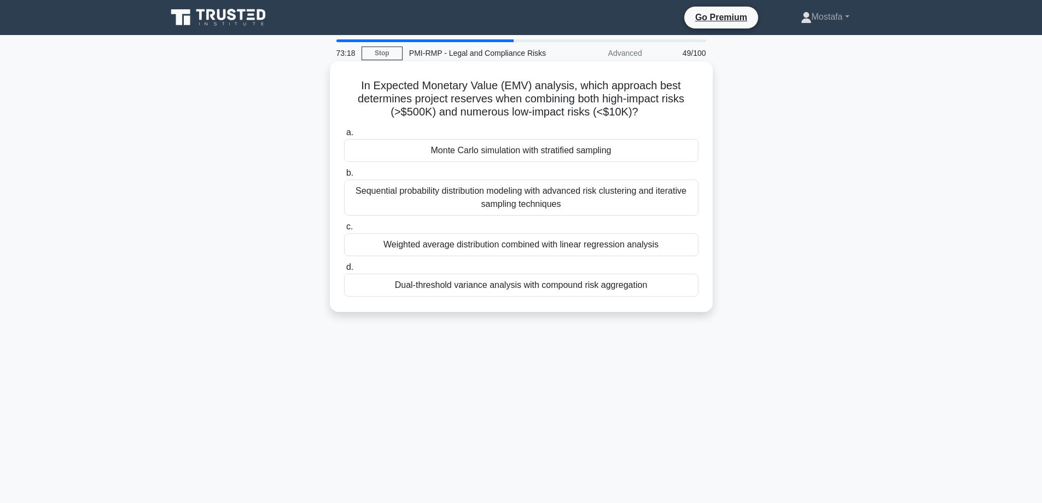
click at [641, 153] on div "Monte Carlo simulation with stratified sampling" at bounding box center [521, 150] width 354 height 23
click at [344, 136] on input "a. Monte Carlo simulation with stratified sampling" at bounding box center [344, 132] width 0 height 7
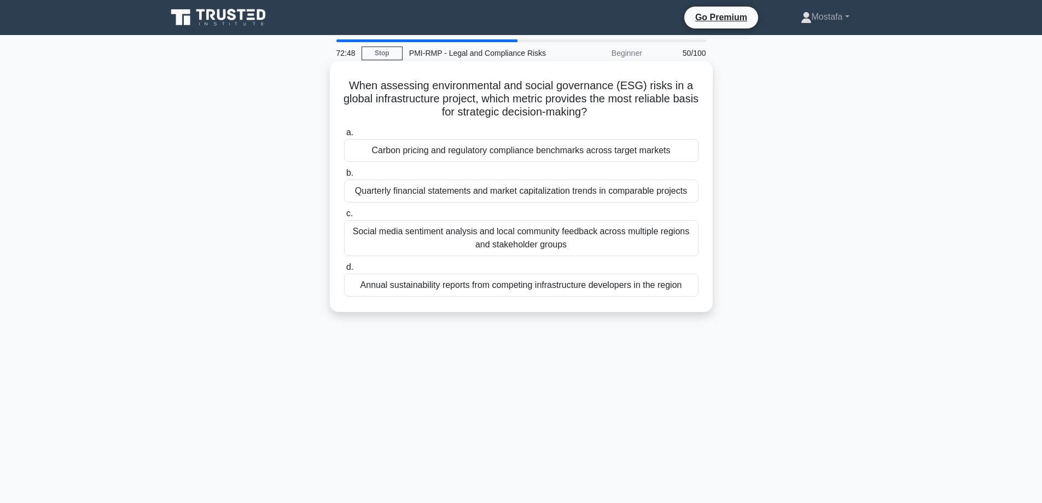
click at [683, 155] on div "Carbon pricing and regulatory compliance benchmarks across target markets" at bounding box center [521, 150] width 354 height 23
click at [344, 136] on input "a. Carbon pricing and regulatory compliance benchmarks across target markets" at bounding box center [344, 132] width 0 height 7
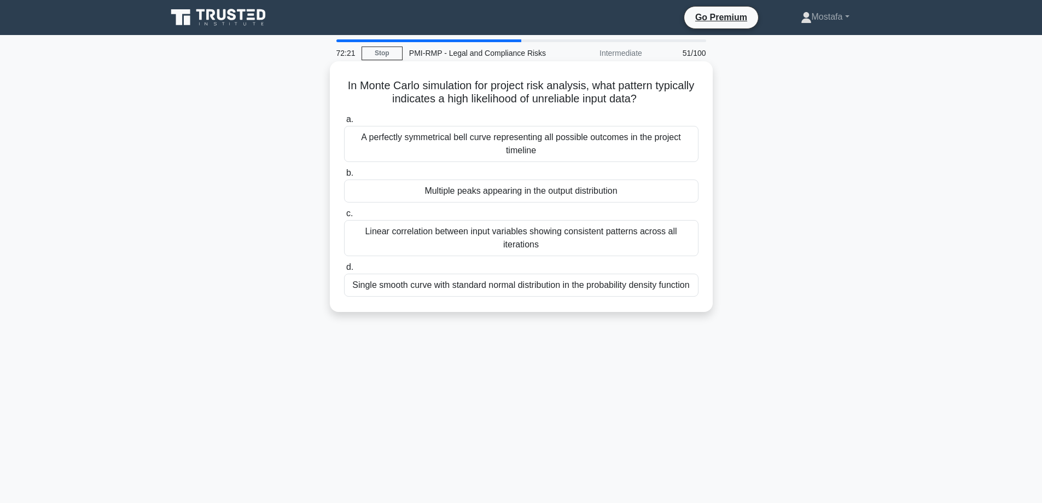
click at [677, 190] on div "Multiple peaks appearing in the output distribution" at bounding box center [521, 190] width 354 height 23
click at [344, 177] on input "b. Multiple peaks appearing in the output distribution" at bounding box center [344, 173] width 0 height 7
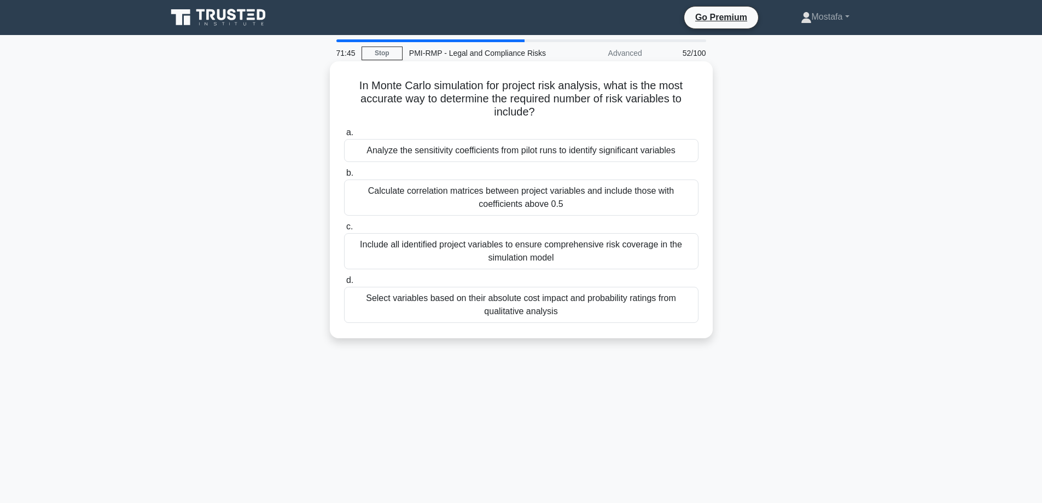
click at [689, 154] on div "Analyze the sensitivity coefficients from pilot runs to identify significant va…" at bounding box center [521, 150] width 354 height 23
click at [344, 136] on input "a. Analyze the sensitivity coefficients from pilot runs to identify significant…" at bounding box center [344, 132] width 0 height 7
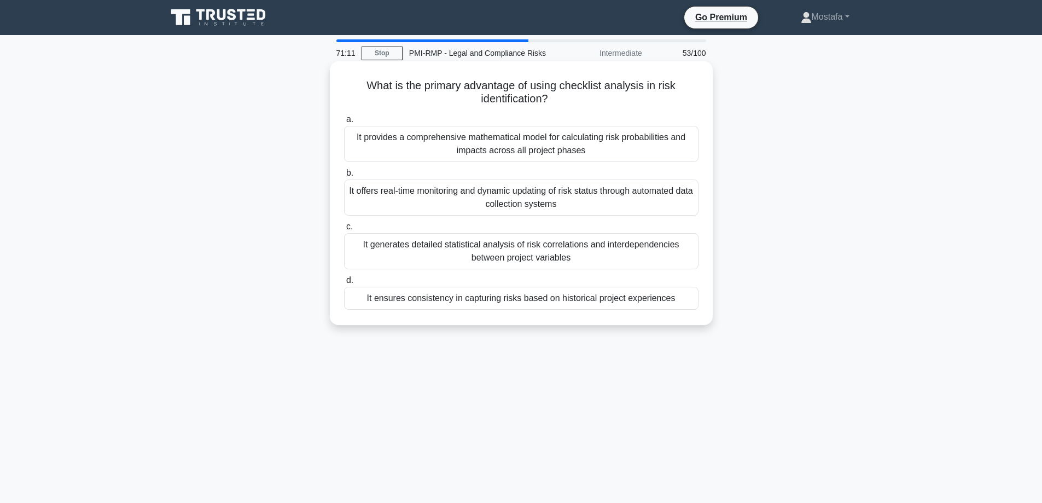
click at [691, 302] on div "It ensures consistency in capturing risks based on historical project experienc…" at bounding box center [521, 298] width 354 height 23
click at [344, 284] on input "d. It ensures consistency in capturing risks based on historical project experi…" at bounding box center [344, 280] width 0 height 7
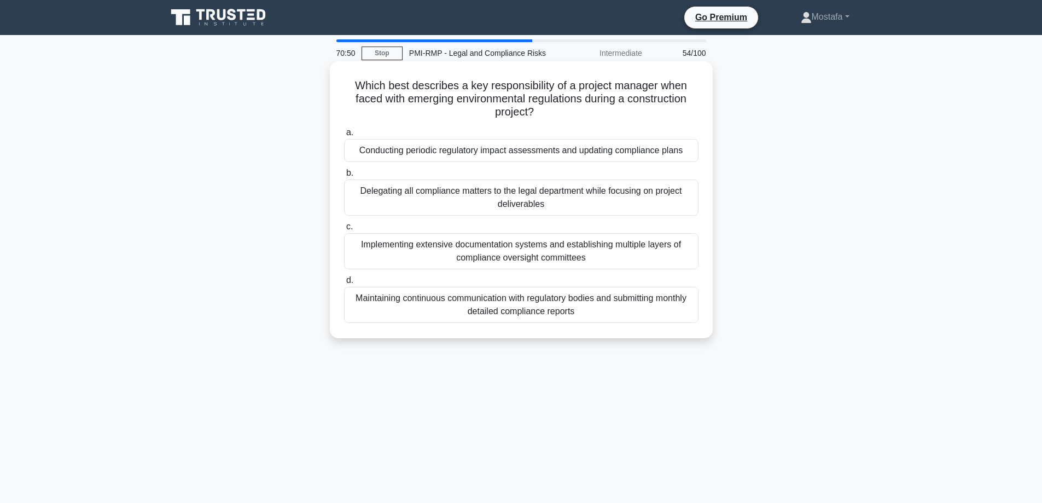
click at [669, 205] on div "Delegating all compliance matters to the legal department while focusing on pro…" at bounding box center [521, 197] width 354 height 36
click at [344, 177] on input "b. Delegating all compliance matters to the legal department while focusing on …" at bounding box center [344, 173] width 0 height 7
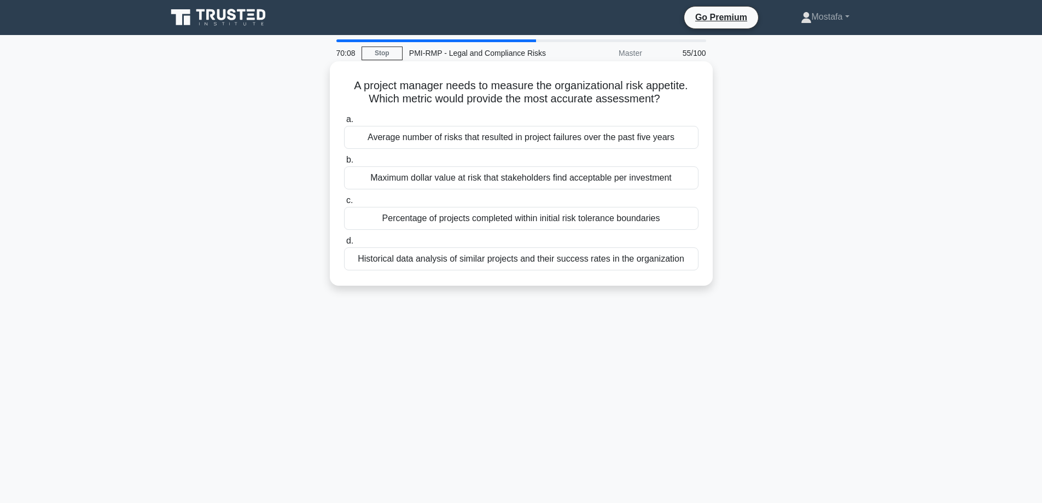
click at [689, 183] on div "Maximum dollar value at risk that stakeholders find acceptable per investment" at bounding box center [521, 177] width 354 height 23
click at [344, 164] on input "b. Maximum dollar value at risk that stakeholders find acceptable per investment" at bounding box center [344, 159] width 0 height 7
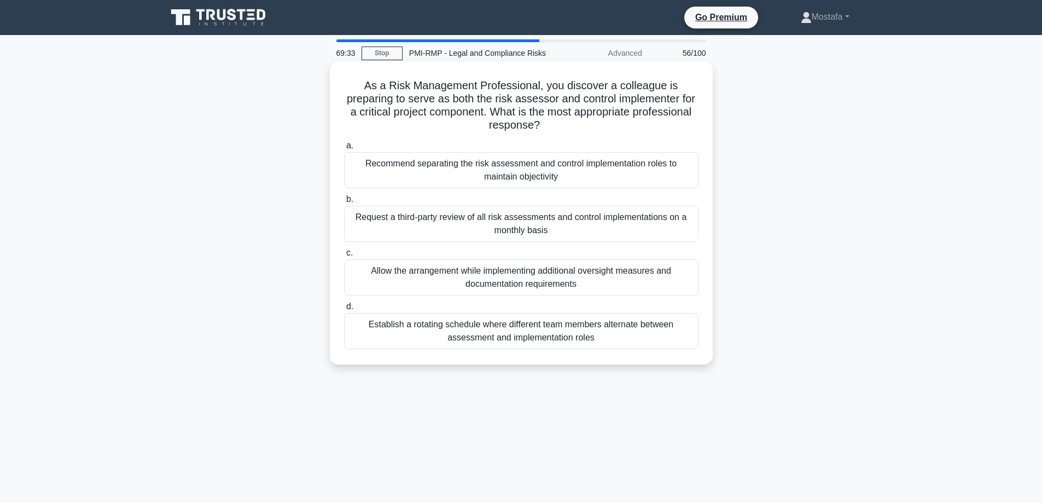
click at [689, 178] on div "Recommend separating the risk assessment and control implementation roles to ma…" at bounding box center [521, 170] width 354 height 36
click at [344, 149] on input "a. Recommend separating the risk assessment and control implementation roles to…" at bounding box center [344, 145] width 0 height 7
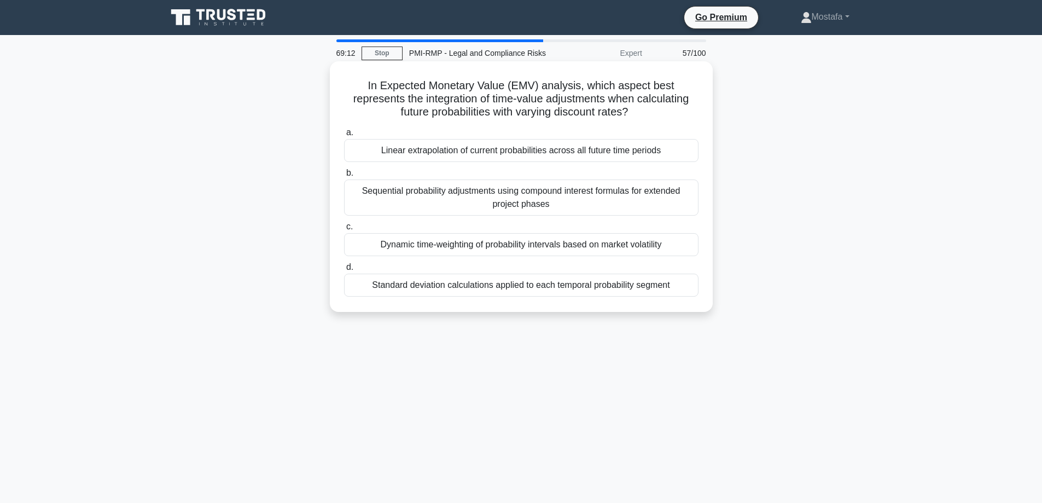
click at [680, 243] on div "Dynamic time-weighting of probability intervals based on market volatility" at bounding box center [521, 244] width 354 height 23
click at [344, 230] on input "c. Dynamic time-weighting of probability intervals based on market volatility" at bounding box center [344, 226] width 0 height 7
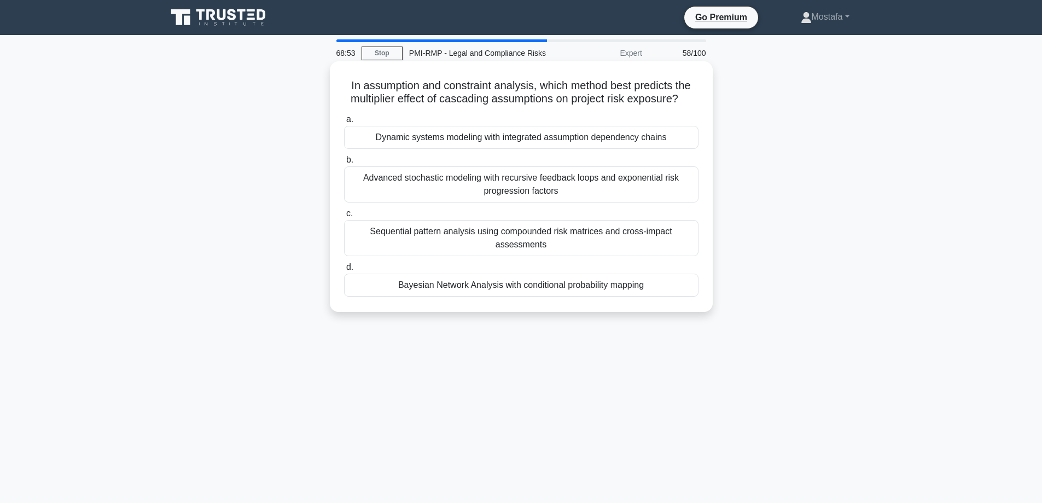
click at [678, 291] on div "Bayesian Network Analysis with conditional probability mapping" at bounding box center [521, 284] width 354 height 23
click at [344, 271] on input "d. Bayesian Network Analysis with conditional probability mapping" at bounding box center [344, 267] width 0 height 7
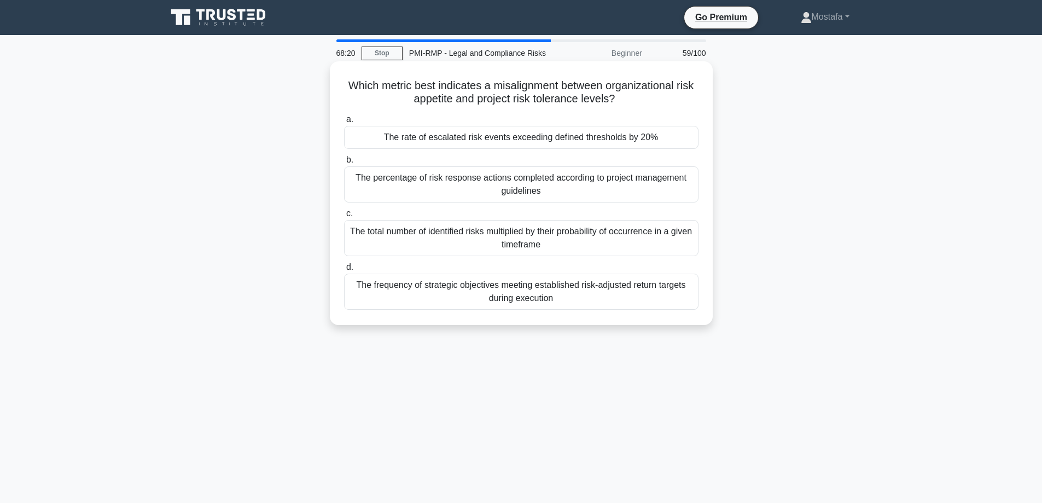
click at [676, 139] on div "The rate of escalated risk events exceeding defined thresholds by 20%" at bounding box center [521, 137] width 354 height 23
click at [344, 123] on input "a. The rate of escalated risk events exceeding defined thresholds by 20%" at bounding box center [344, 119] width 0 height 7
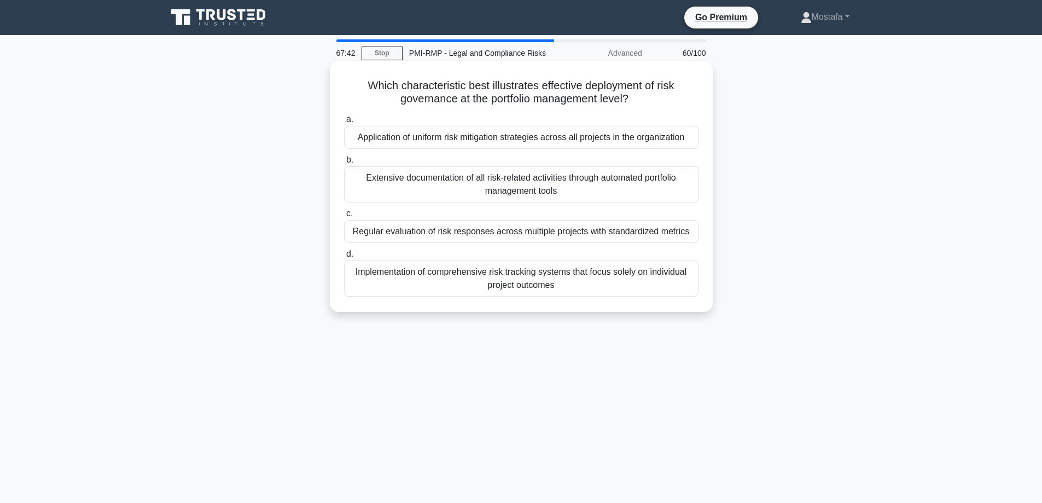
click at [687, 236] on div "Regular evaluation of risk responses across multiple projects with standardized…" at bounding box center [521, 231] width 354 height 23
click at [344, 217] on input "c. Regular evaluation of risk responses across multiple projects with standardi…" at bounding box center [344, 213] width 0 height 7
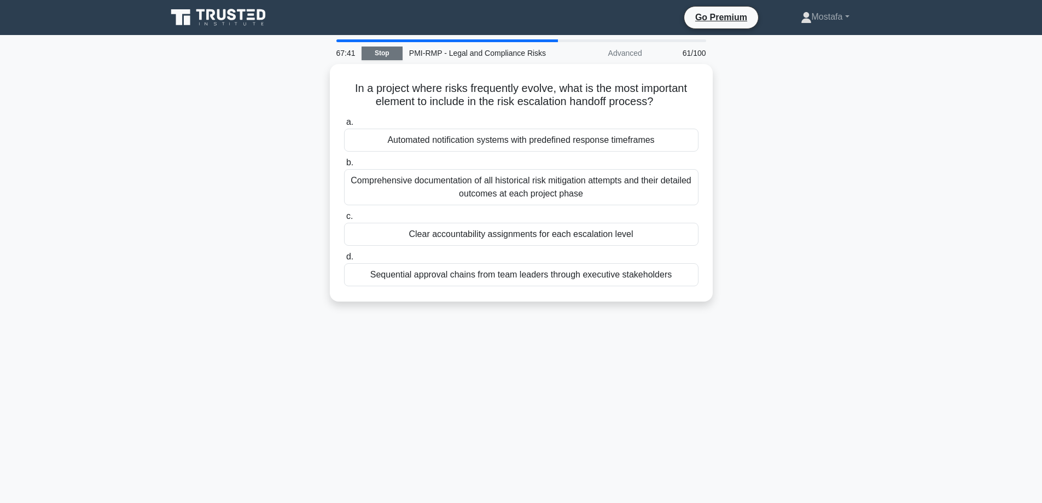
click at [381, 53] on link "Stop" at bounding box center [381, 53] width 41 height 14
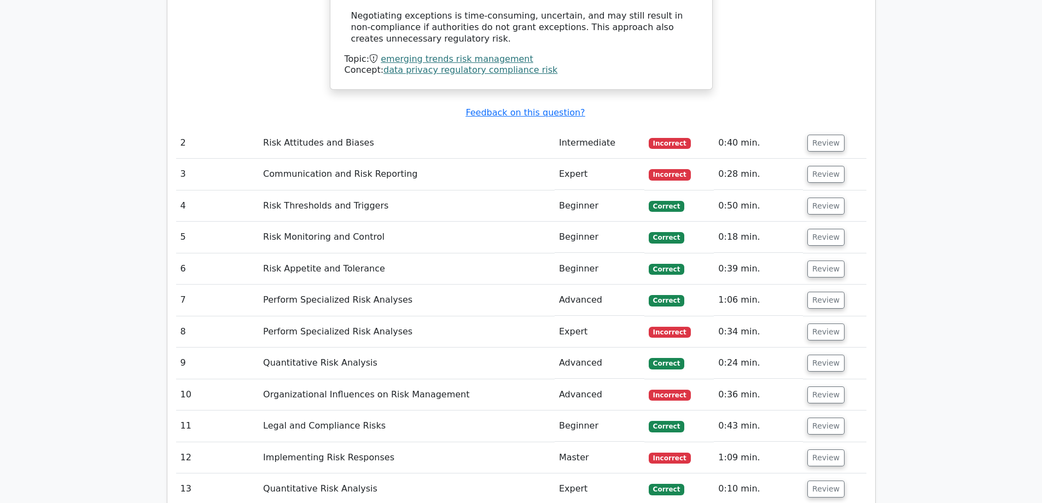
scroll to position [1914, 0]
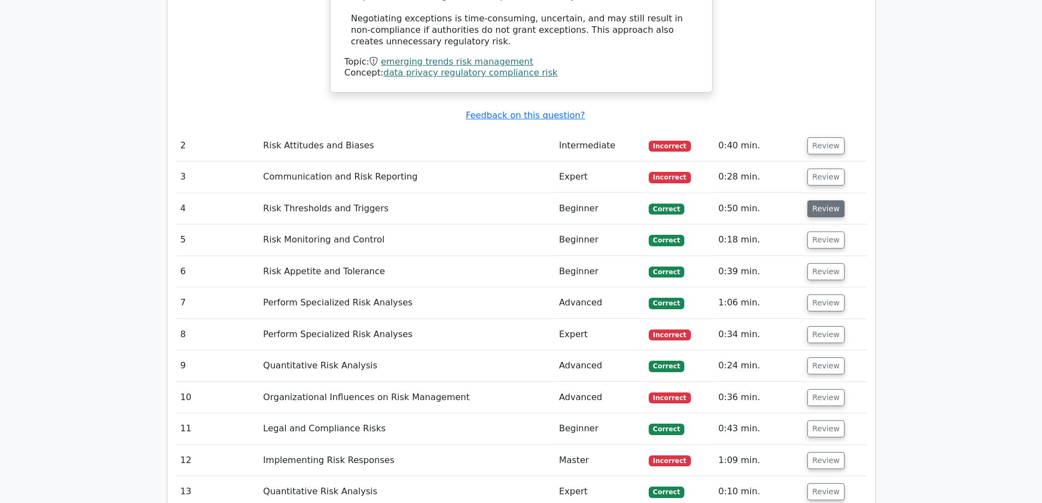
click at [819, 200] on button "Review" at bounding box center [825, 208] width 37 height 17
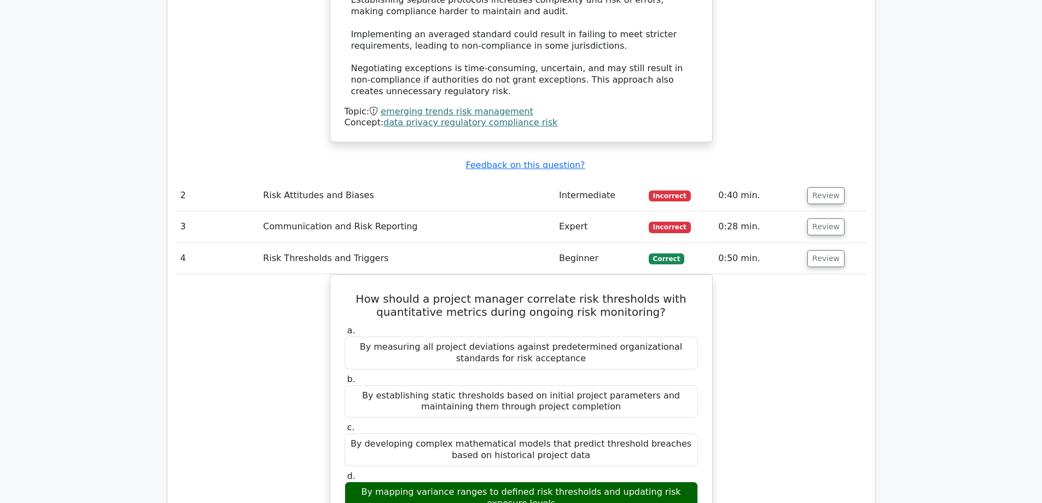
scroll to position [1859, 0]
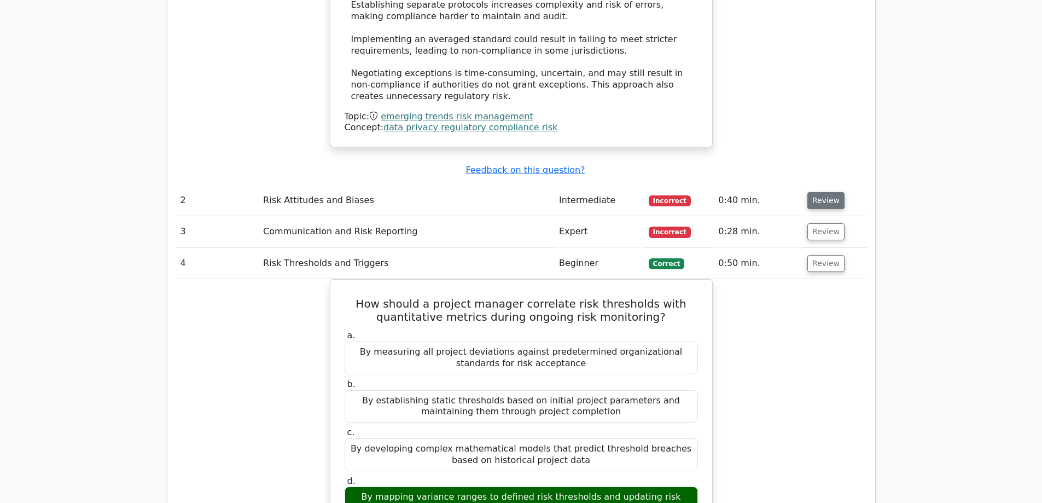
click at [819, 192] on button "Review" at bounding box center [825, 200] width 37 height 17
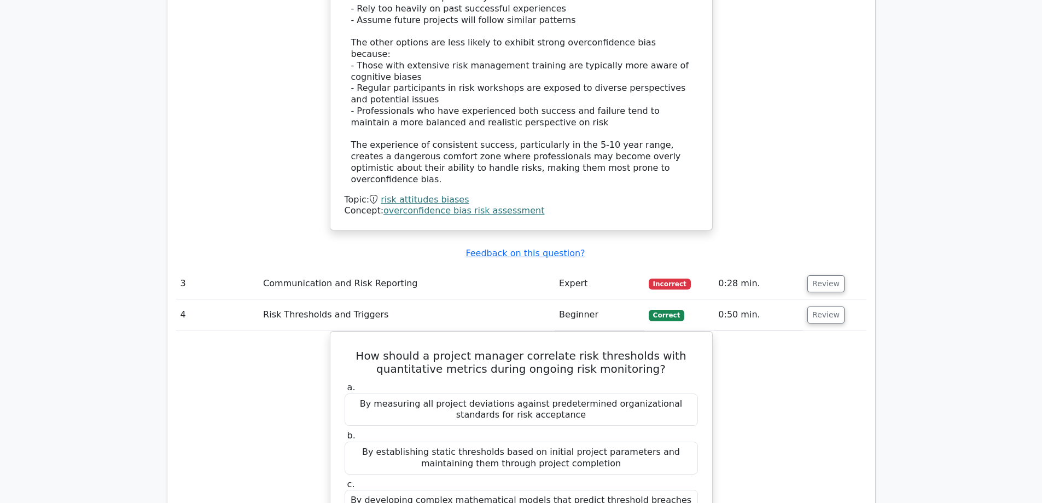
scroll to position [2297, 0]
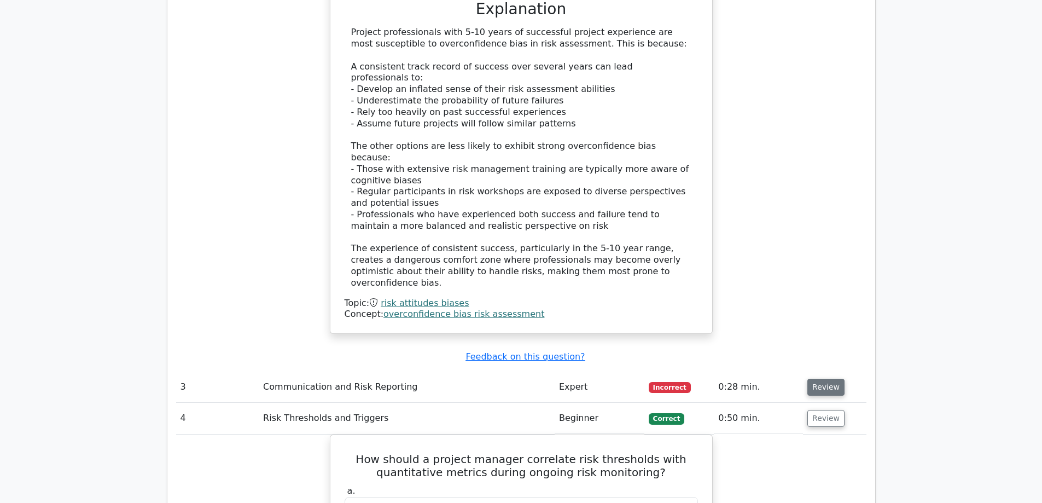
click at [819, 378] on button "Review" at bounding box center [825, 386] width 37 height 17
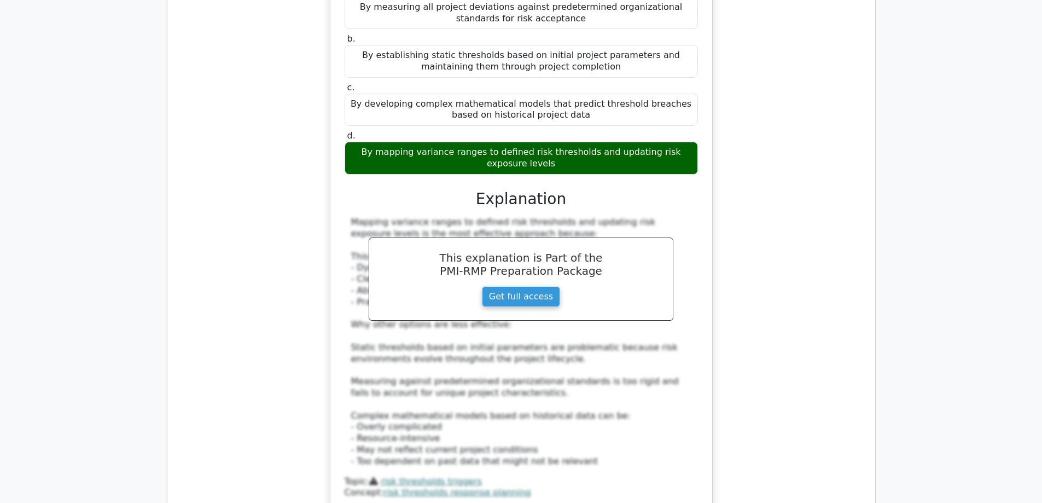
scroll to position [3664, 0]
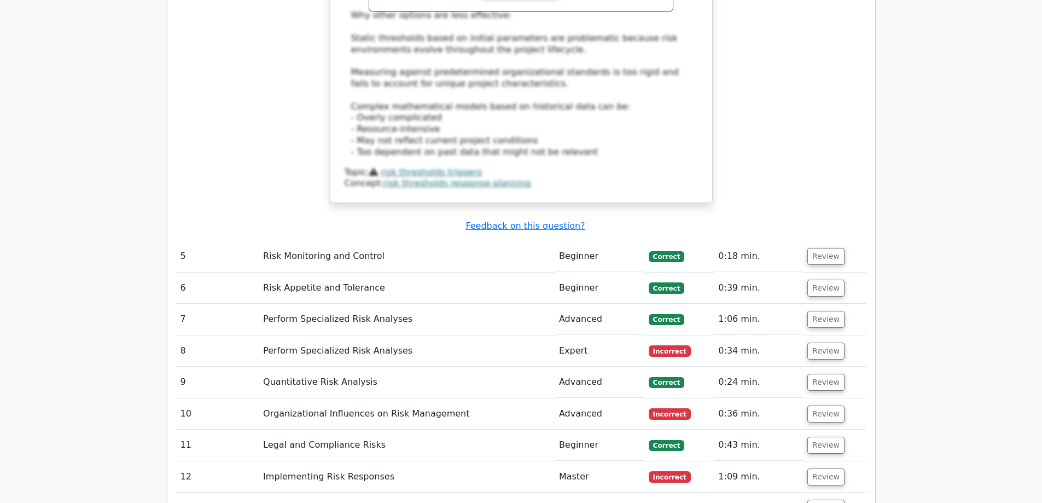
drag, startPoint x: 816, startPoint y: 225, endPoint x: 532, endPoint y: 241, distance: 285.4
click at [816, 342] on button "Review" at bounding box center [825, 350] width 37 height 17
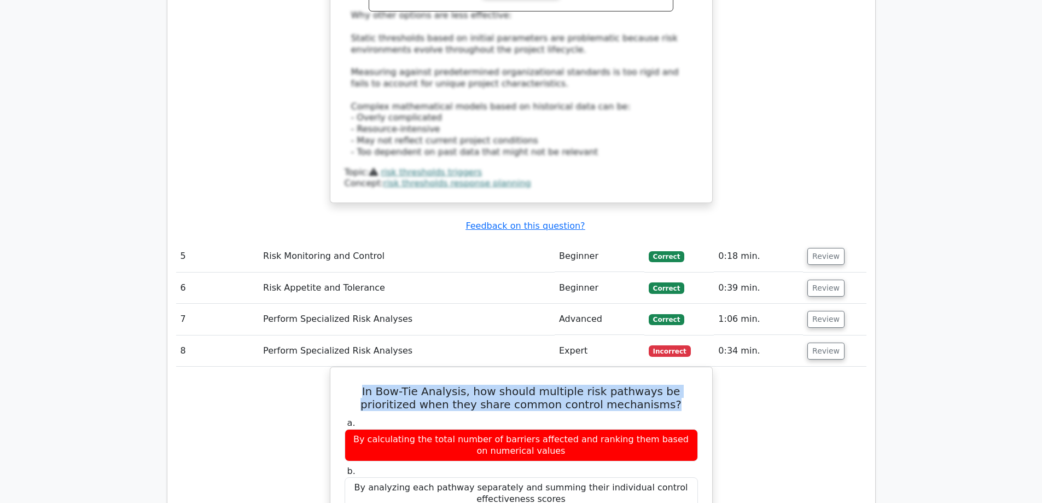
drag, startPoint x: 646, startPoint y: 274, endPoint x: 306, endPoint y: 255, distance: 340.1
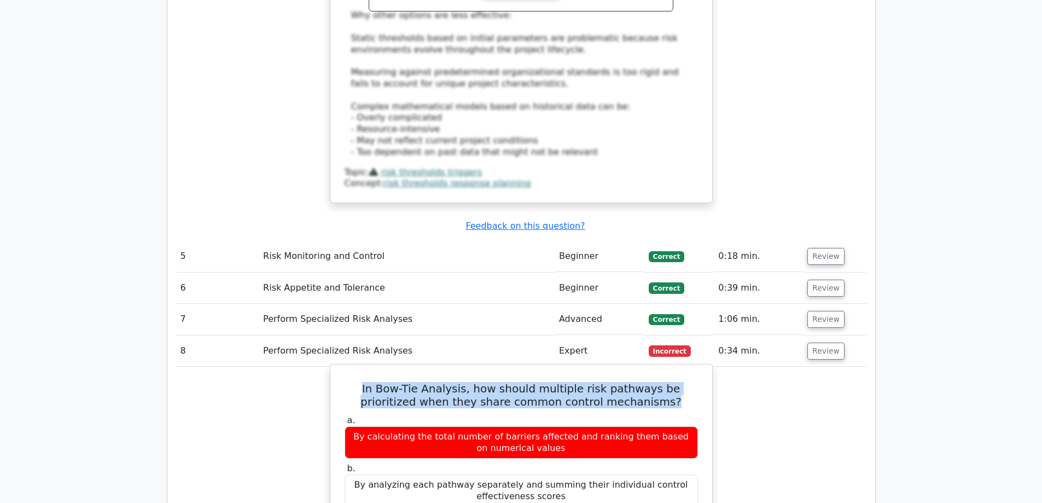
copy h5 "In Bow-Tie Analysis, how should multiple risk pathways be prioritized when they…"
drag, startPoint x: 555, startPoint y: 466, endPoint x: 332, endPoint y: 447, distance: 223.4
copy div "By evaluating the combined impact on shared barriers and their potential cascad…"
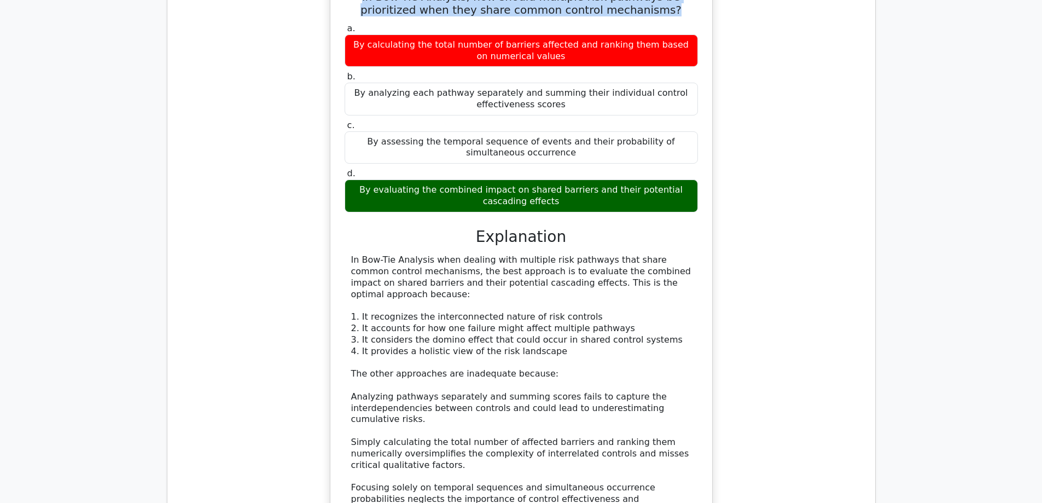
scroll to position [4266, 0]
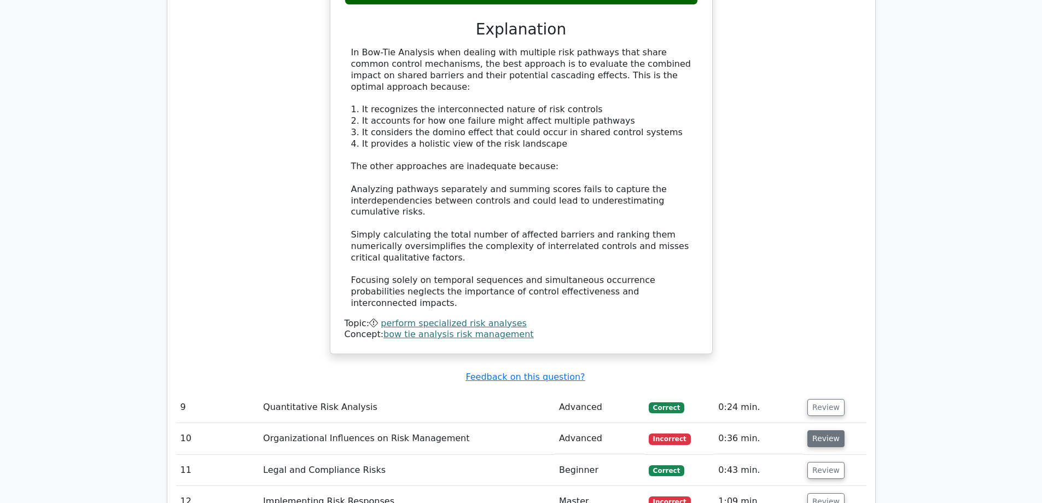
click at [822, 430] on button "Review" at bounding box center [825, 438] width 37 height 17
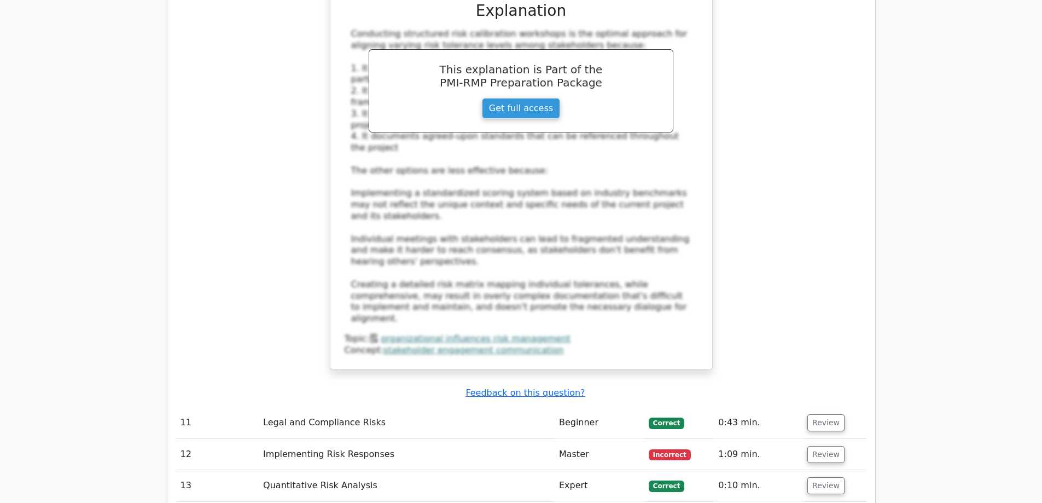
scroll to position [4977, 0]
click at [827, 445] on button "Review" at bounding box center [825, 453] width 37 height 17
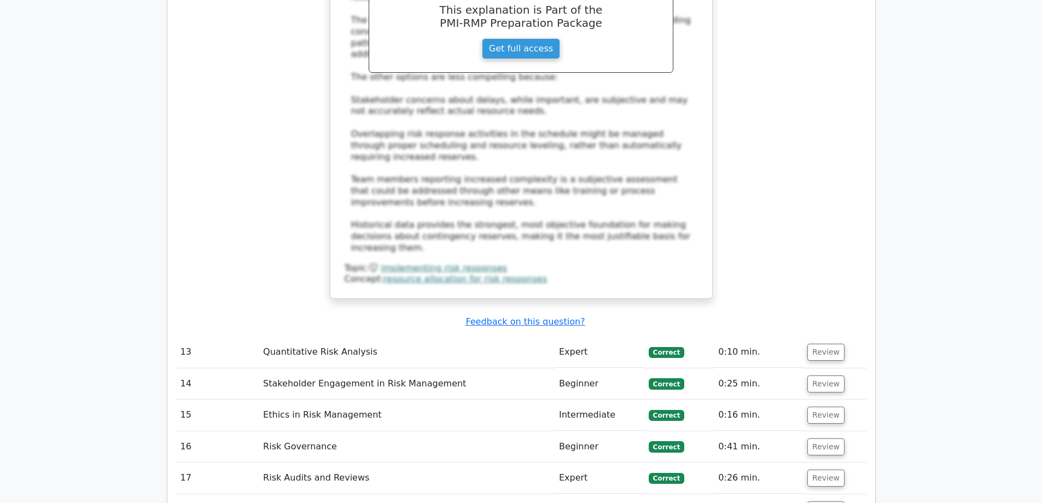
scroll to position [5852, 0]
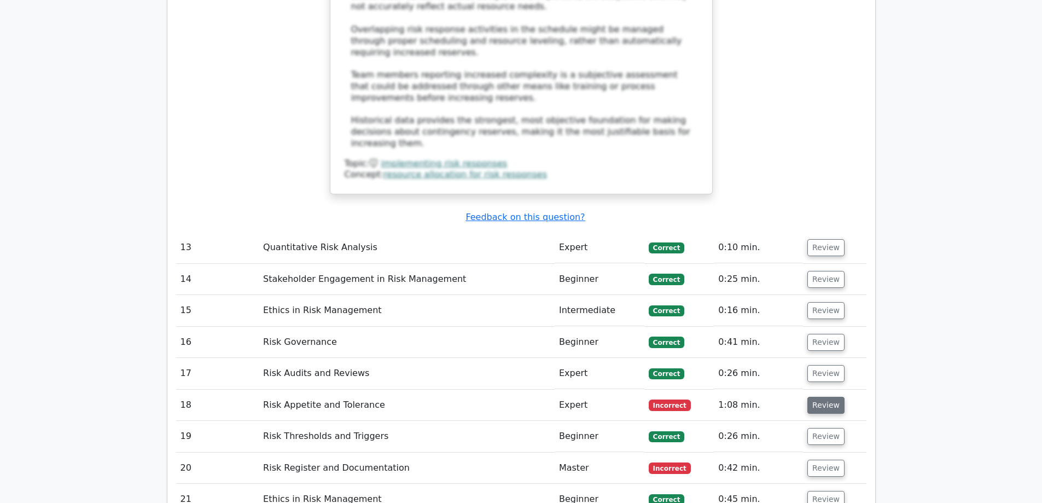
click at [822, 396] on button "Review" at bounding box center [825, 404] width 37 height 17
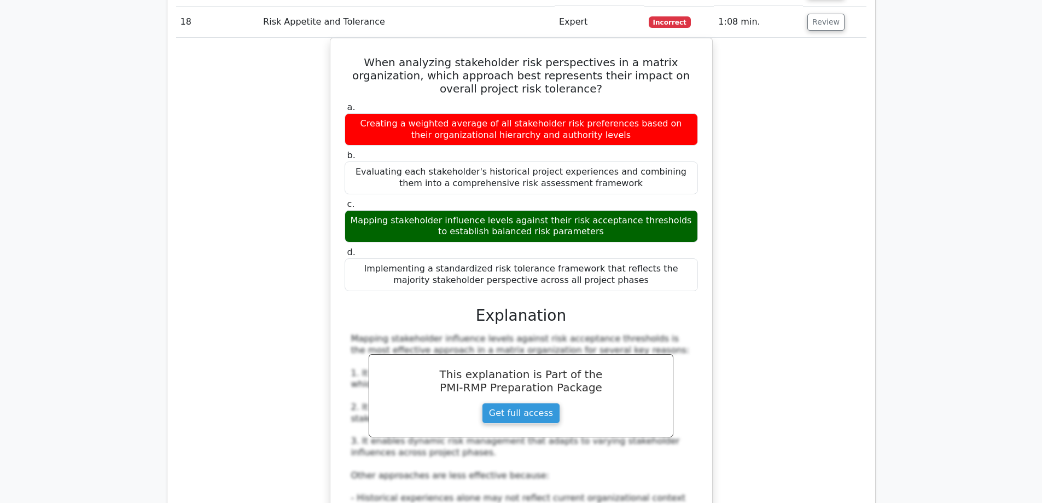
scroll to position [6453, 0]
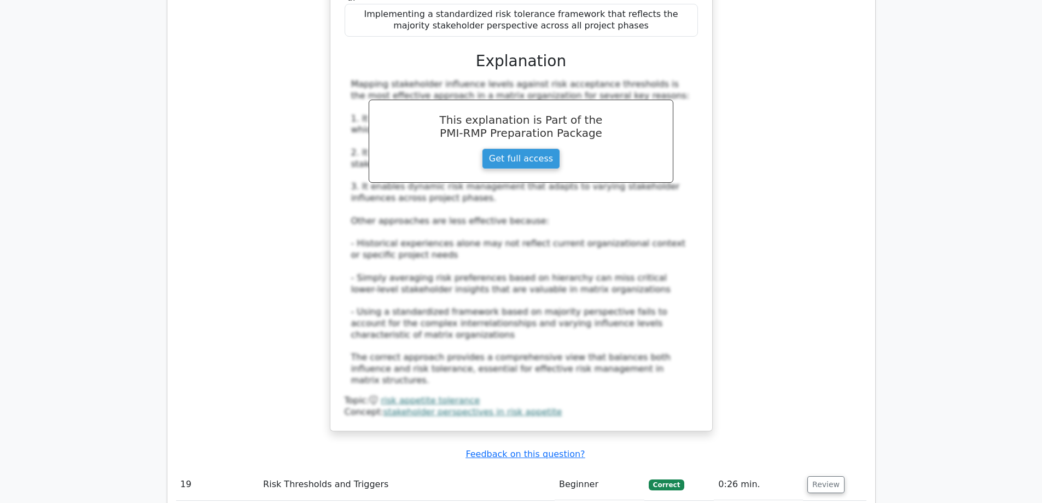
scroll to position [6508, 0]
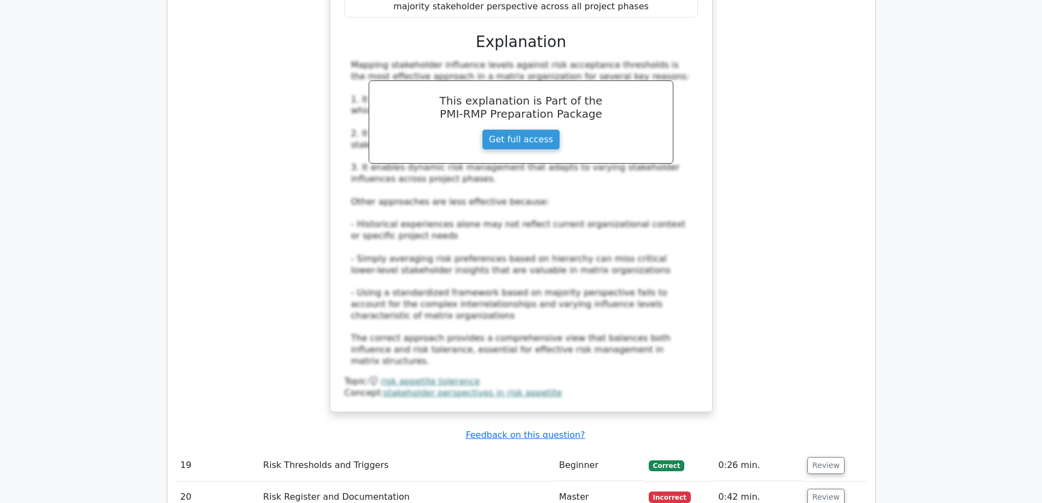
drag, startPoint x: 658, startPoint y: 297, endPoint x: 347, endPoint y: 249, distance: 314.9
copy h5 "During qualitative risk analysis in a telecommunications project risk register,…"
drag, startPoint x: 571, startPoint y: 438, endPoint x: 477, endPoint y: 440, distance: 94.1
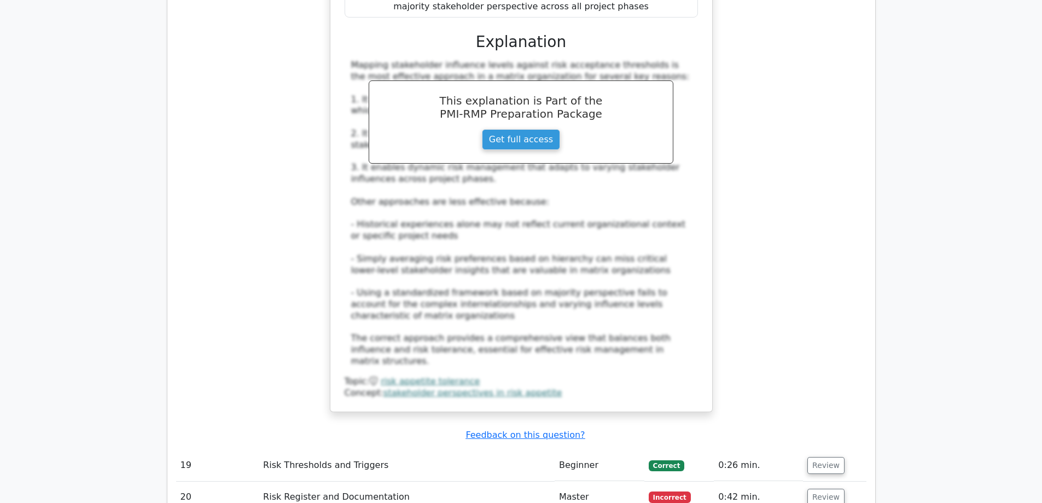
copy div "RAS = EIF^2 × SIC"
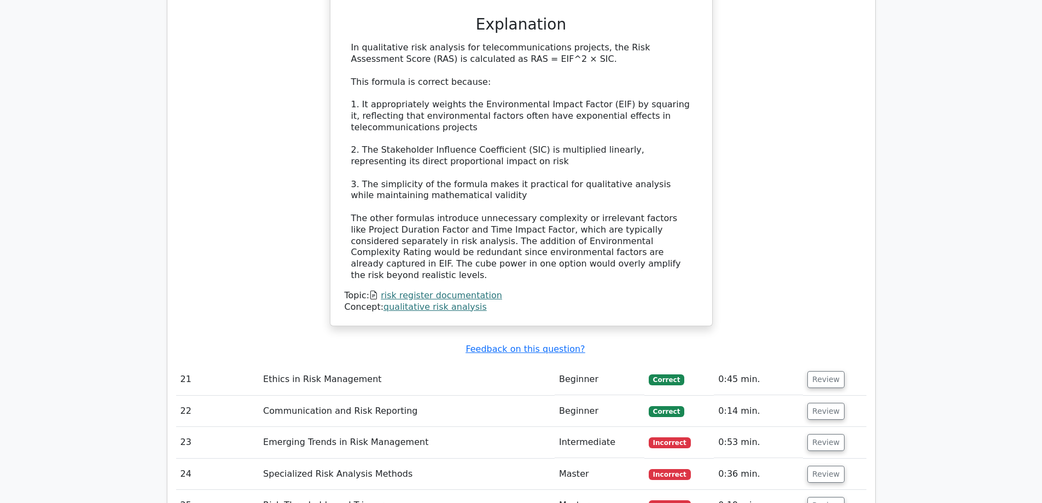
scroll to position [7274, 0]
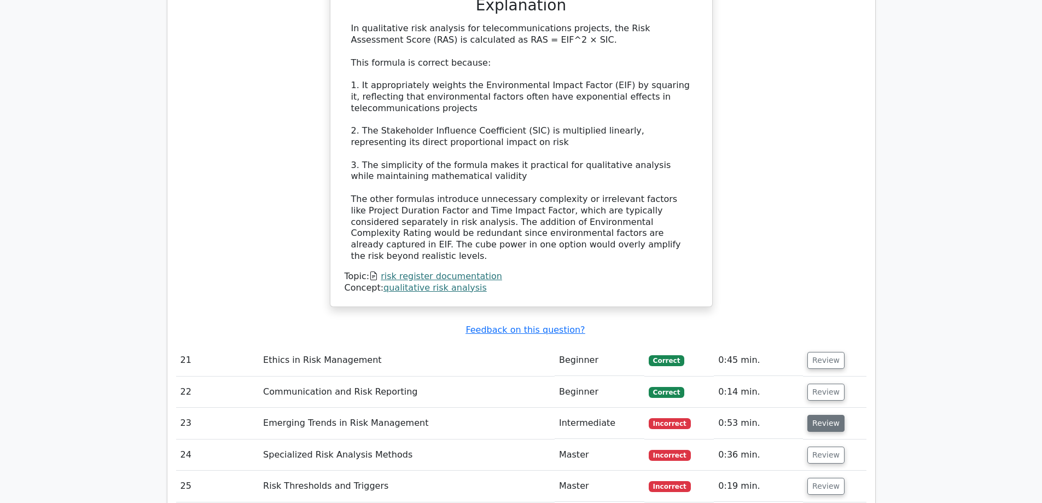
click at [815, 415] on button "Review" at bounding box center [825, 423] width 37 height 17
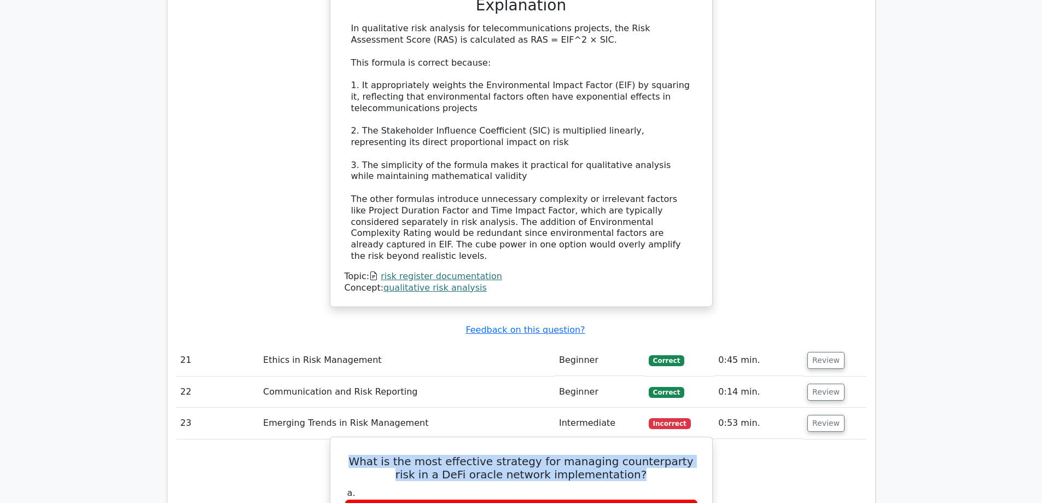
drag, startPoint x: 619, startPoint y: 173, endPoint x: 334, endPoint y: 153, distance: 286.2
copy h5 "What is the most effective strategy for managing counterparty risk in a DeFi or…"
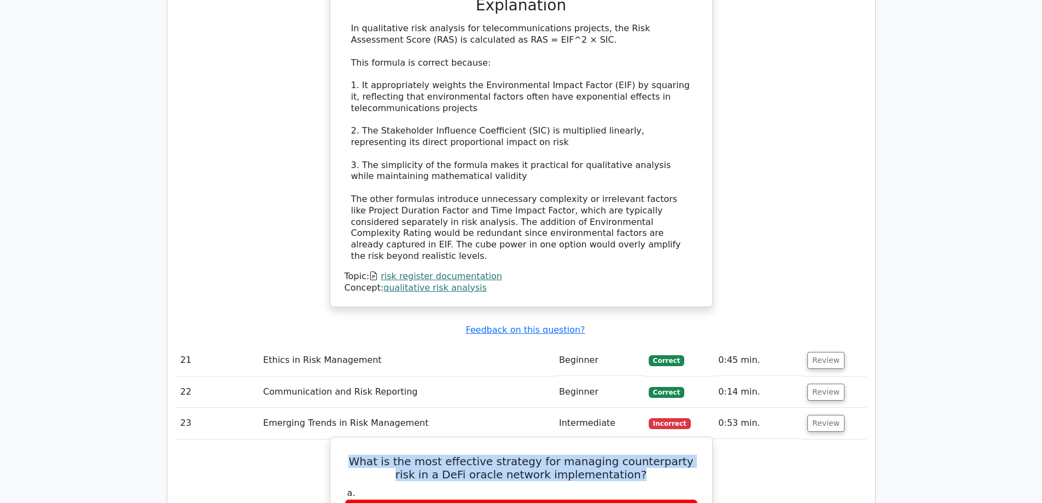
drag, startPoint x: 692, startPoint y: 301, endPoint x: 333, endPoint y: 301, distance: 359.8
copy div "Implement multiple independent data sources with weighted consensus mechanisms"
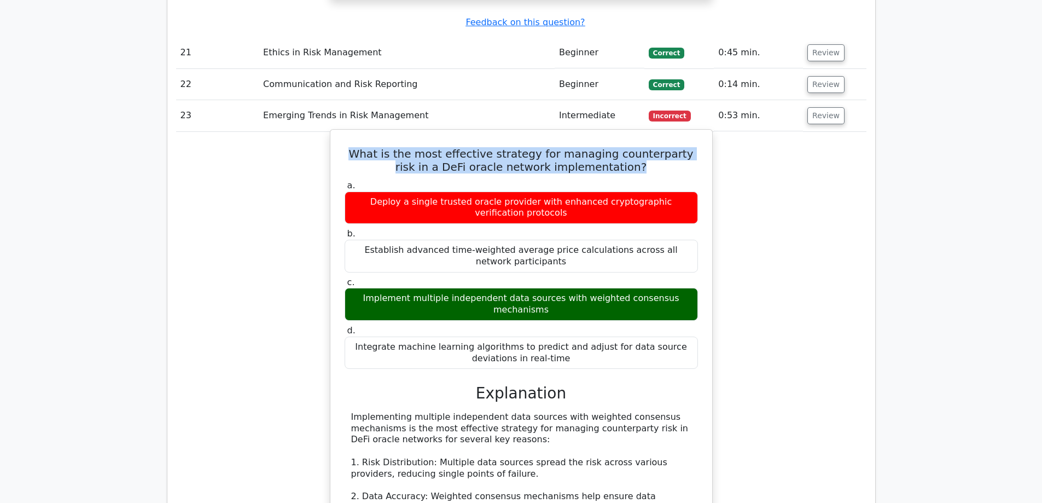
scroll to position [7820, 0]
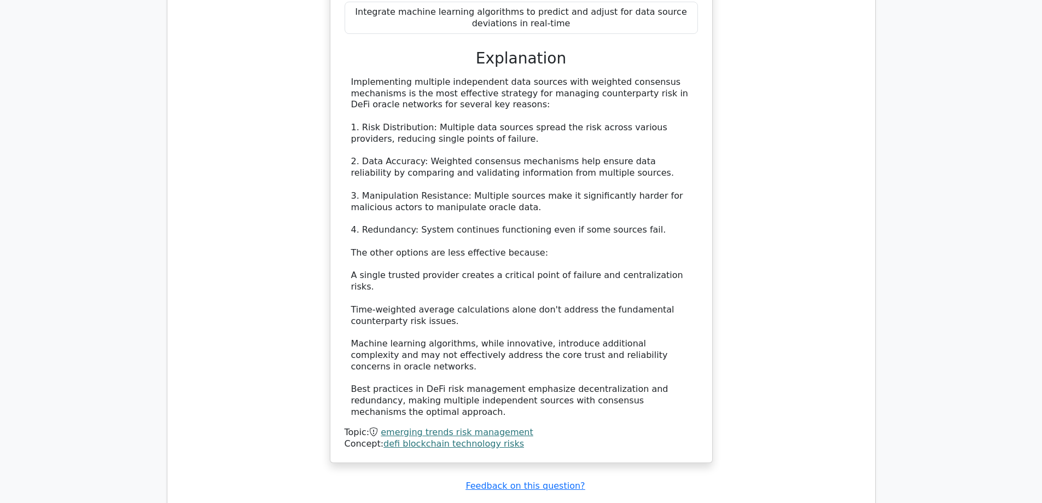
scroll to position [7930, 0]
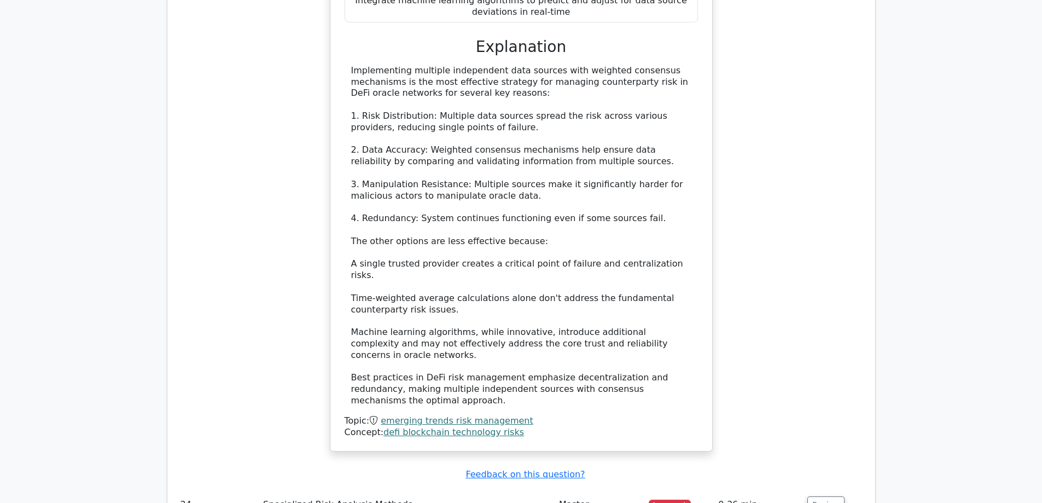
drag, startPoint x: 684, startPoint y: 218, endPoint x: 358, endPoint y: 206, distance: 326.2
copy h5 "In Fault Tree Analysis (FTA), what is the recommended method for handling circu…"
drag, startPoint x: 692, startPoint y: 349, endPoint x: 340, endPoint y: 345, distance: 351.7
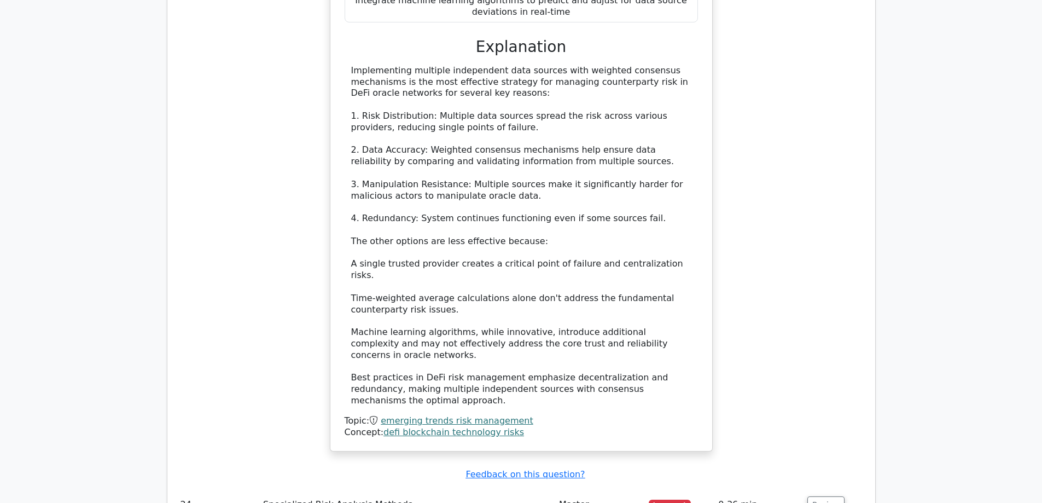
copy div "Break the loop at a point where detailed data is available and treat it as a ba…"
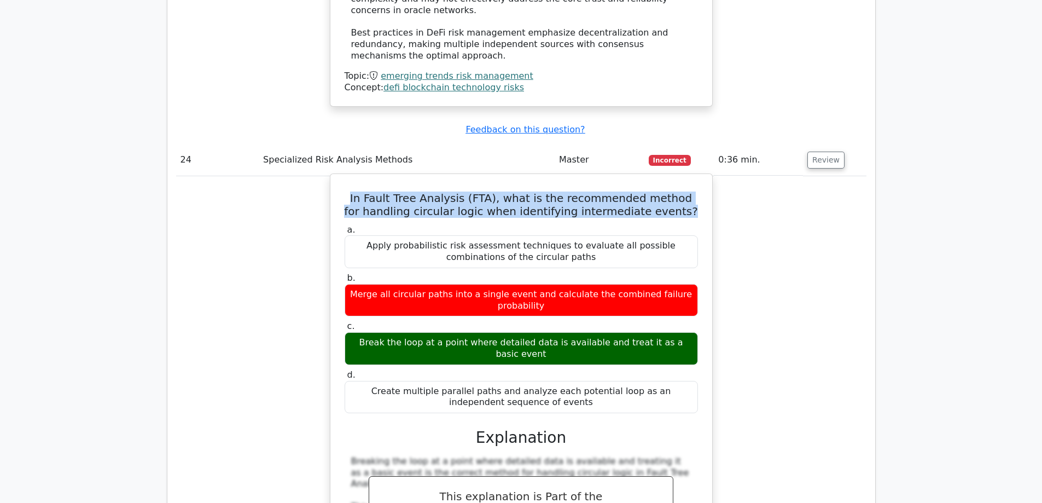
scroll to position [8422, 0]
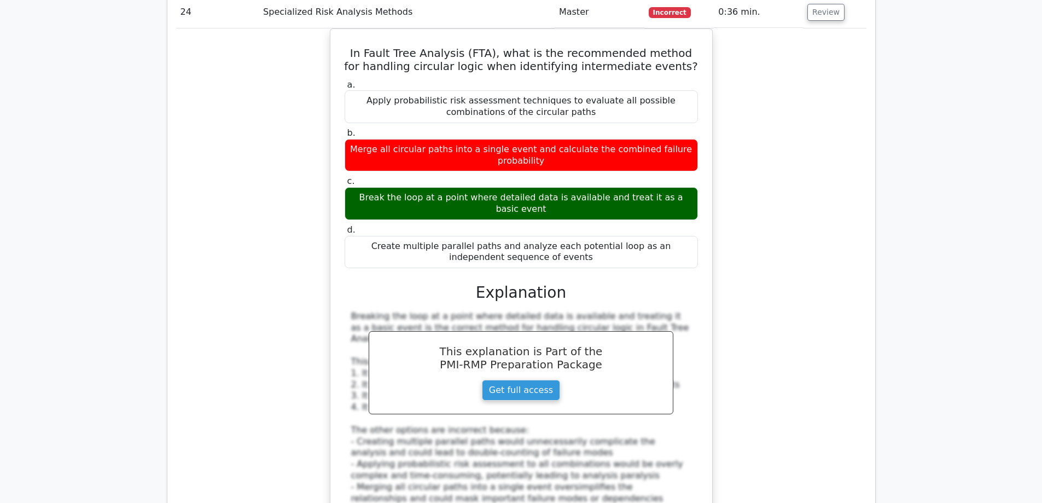
drag, startPoint x: 671, startPoint y: 295, endPoint x: 339, endPoint y: 279, distance: 332.9
drag, startPoint x: 687, startPoint y: 327, endPoint x: 310, endPoint y: 327, distance: 377.3
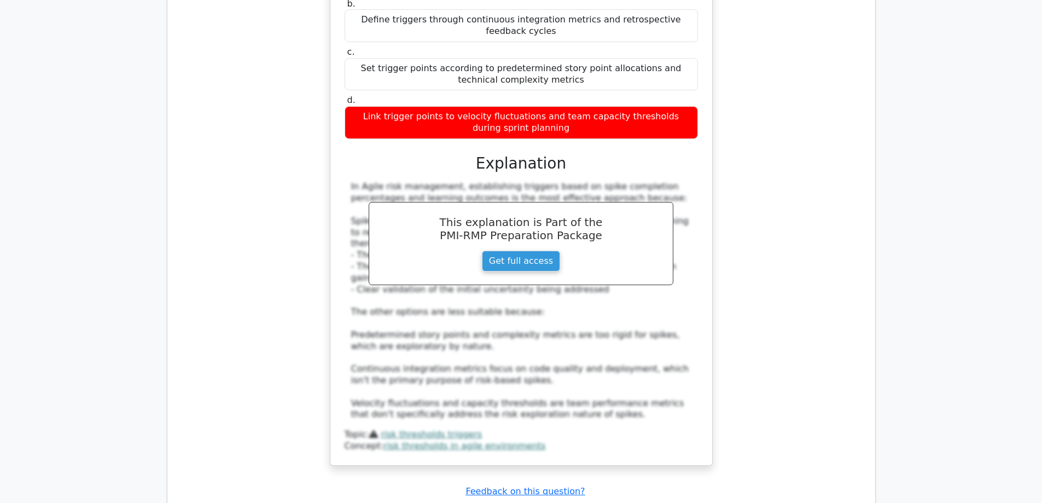
scroll to position [9242, 0]
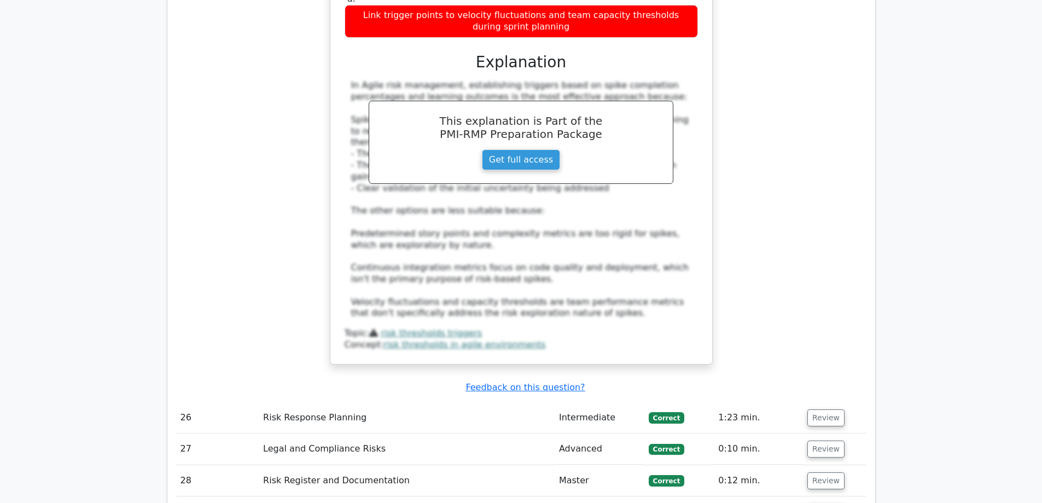
drag, startPoint x: 599, startPoint y: 332, endPoint x: 427, endPoint y: 322, distance: 172.0
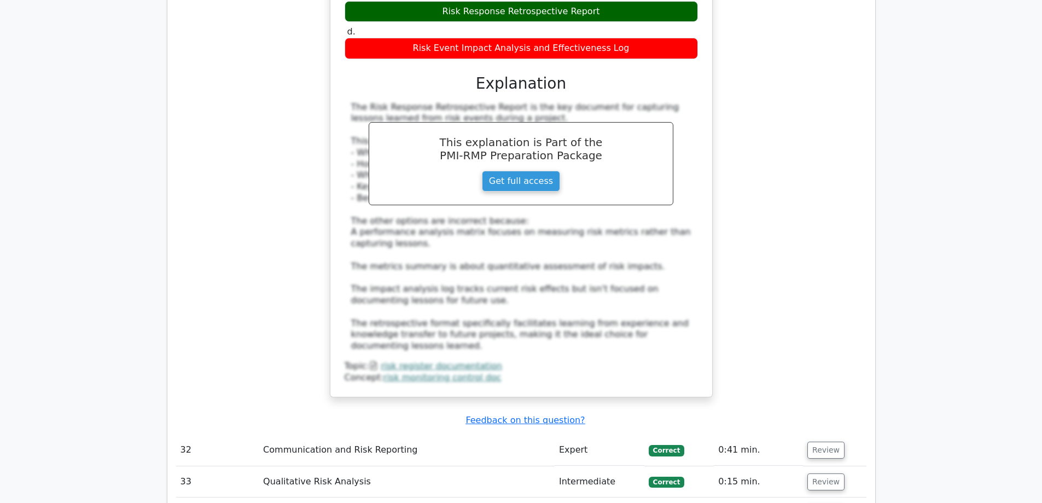
scroll to position [10008, 0]
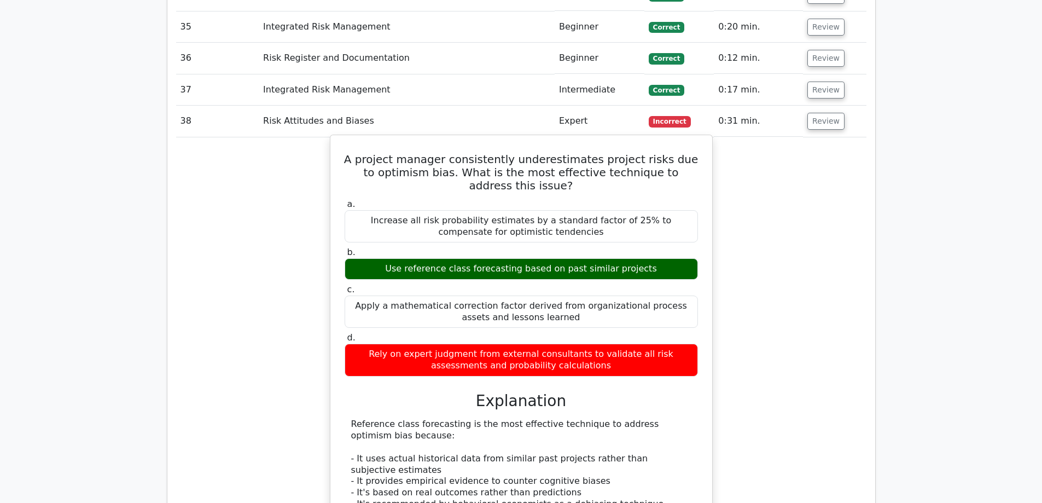
scroll to position [10664, 0]
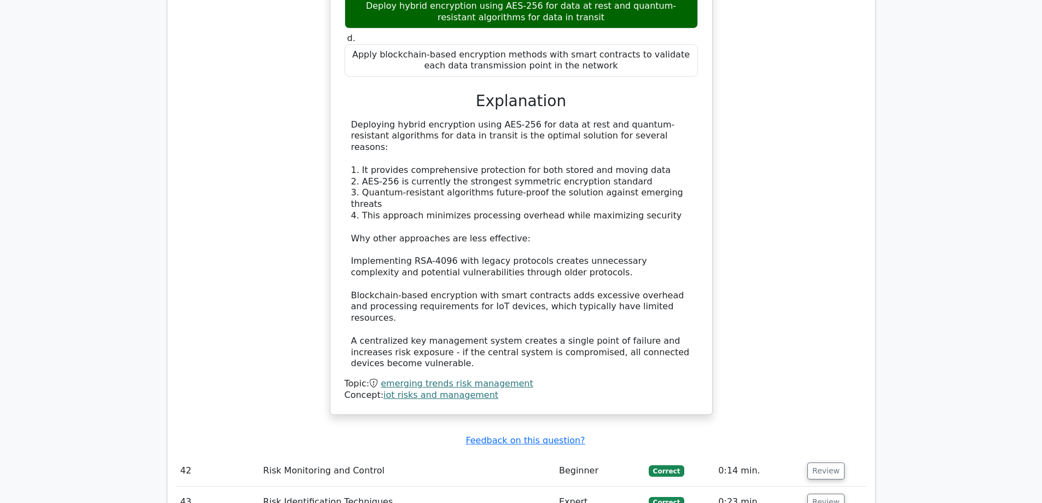
scroll to position [11539, 0]
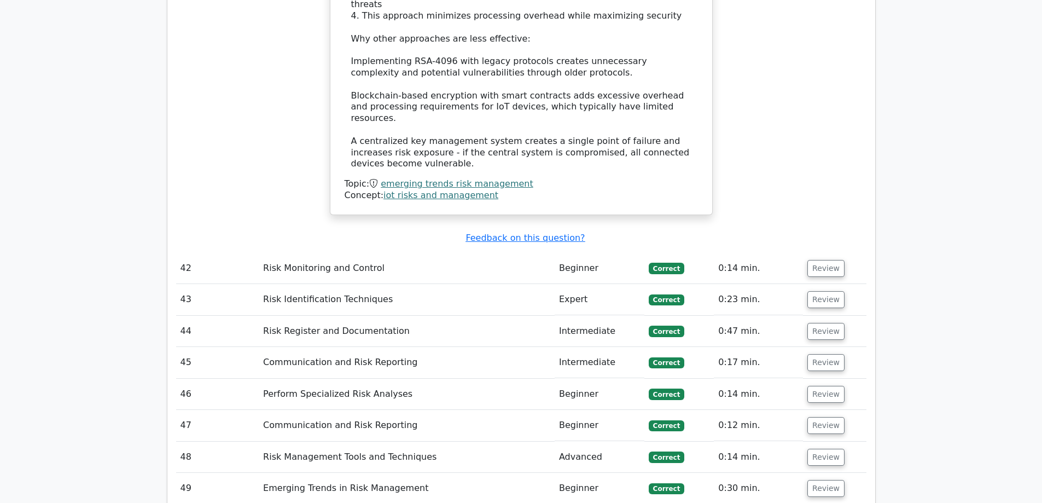
scroll to position [11703, 0]
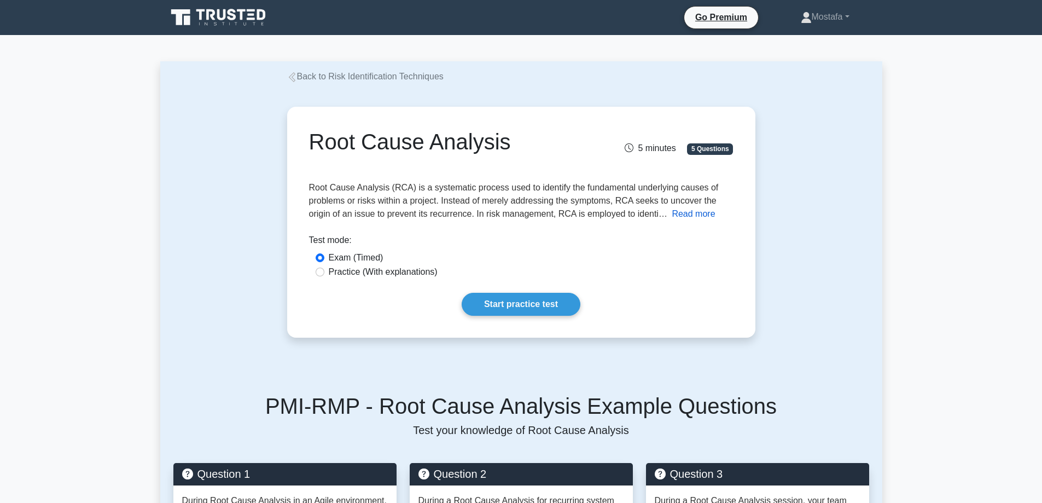
click at [702, 212] on button "Read more" at bounding box center [693, 213] width 43 height 13
